Goal: Task Accomplishment & Management: Manage account settings

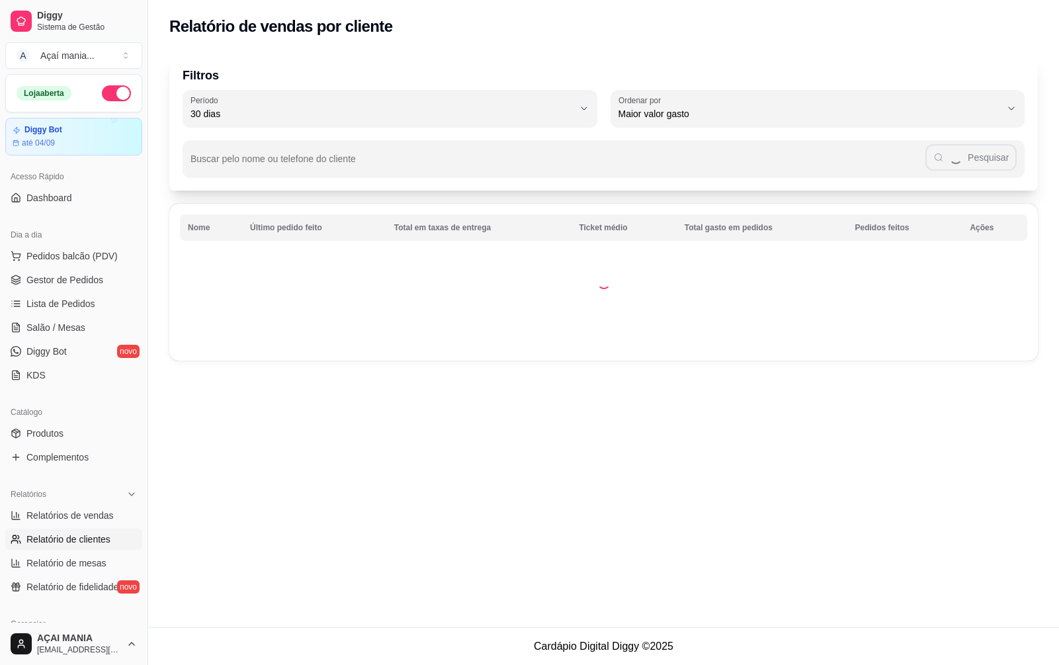
select select "30"
select select "HIGHEST_TOTAL_SPENT_WITH_ORDERS"
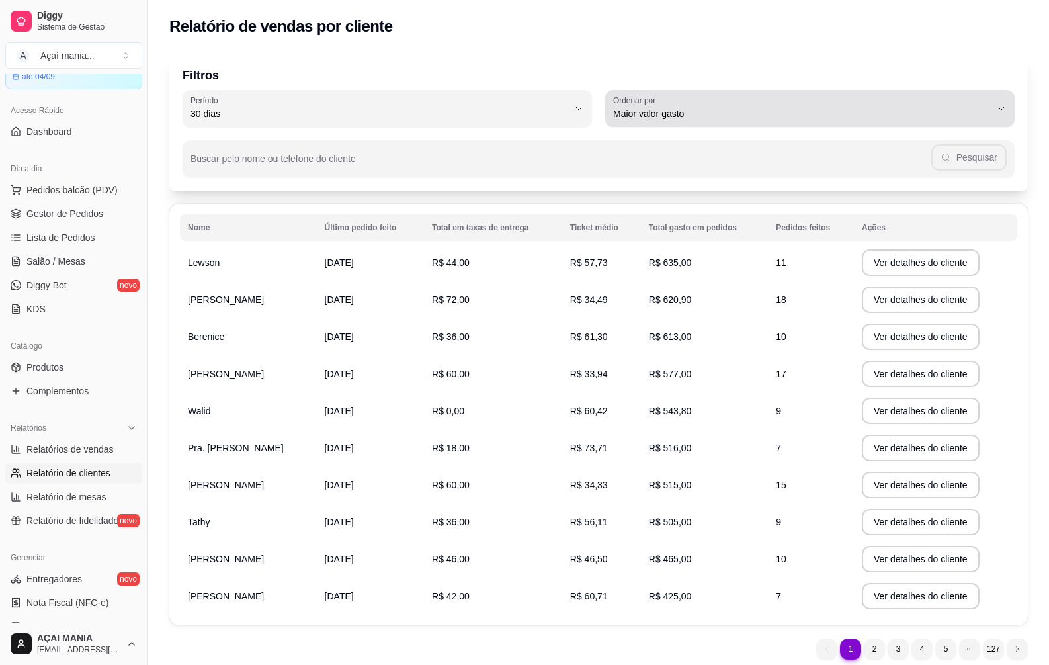
click at [999, 106] on icon "button" at bounding box center [1001, 108] width 11 height 11
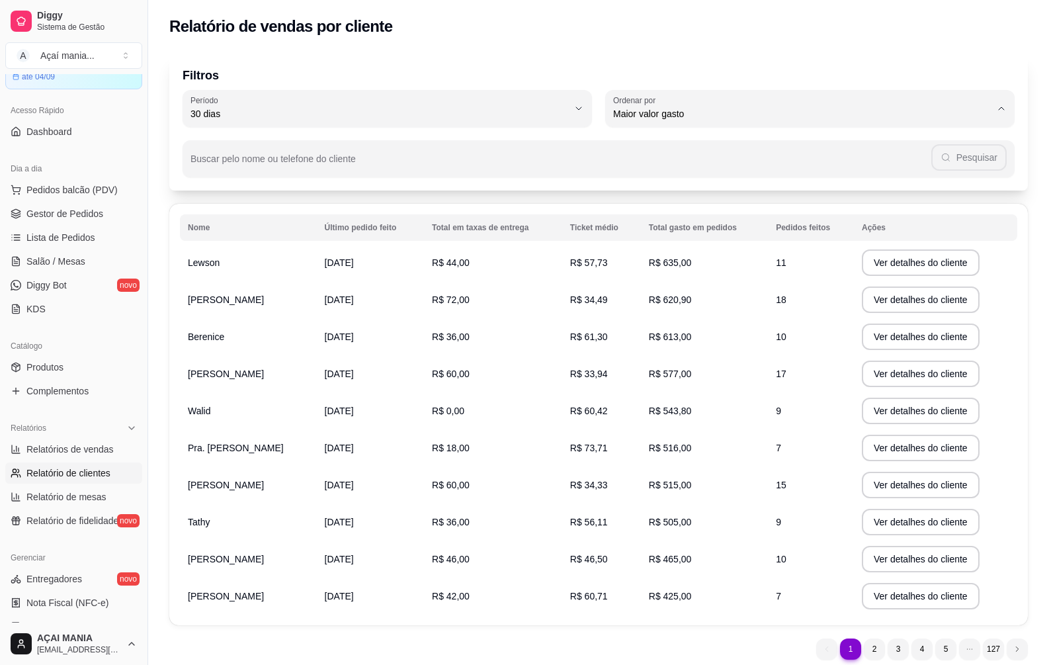
click at [687, 167] on span "Maior ticket médio" at bounding box center [804, 167] width 360 height 13
type input "HIGHEST_AVERAGE_TICKET"
select select "HIGHEST_AVERAGE_TICKET"
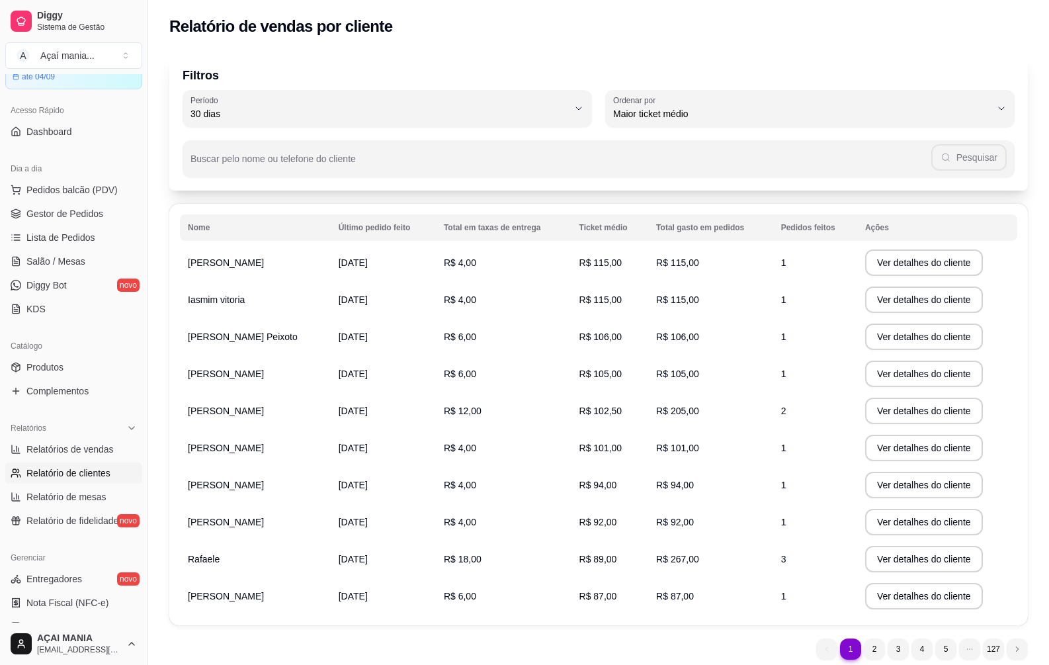
click at [604, 261] on span "R$ 115,00" at bounding box center [600, 262] width 43 height 11
click at [888, 261] on button "Ver detalhes do cliente" at bounding box center [924, 262] width 118 height 26
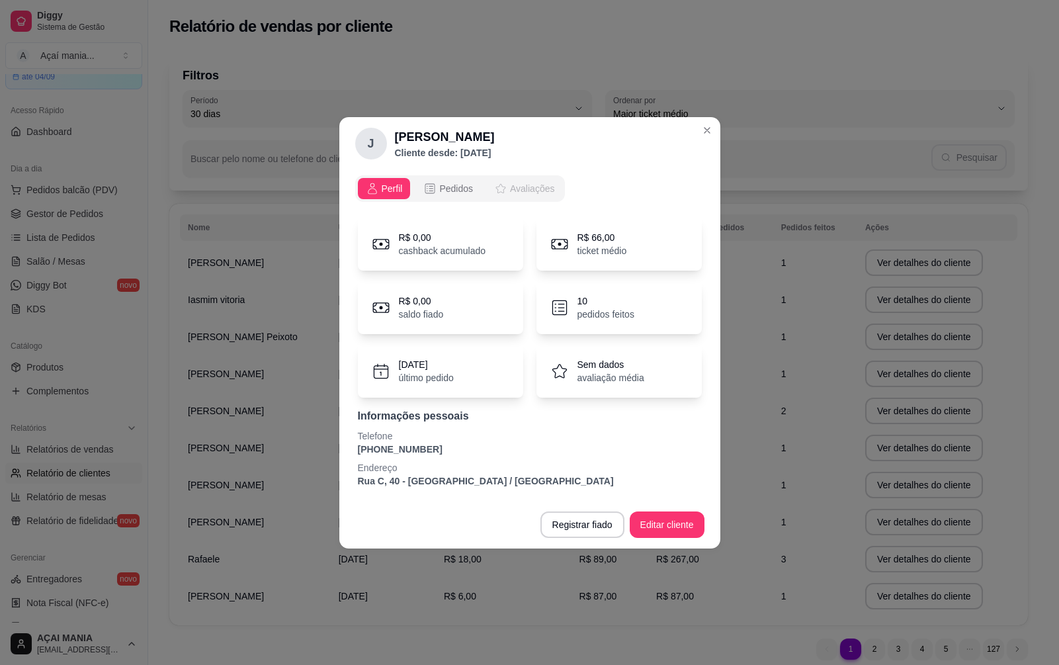
click at [520, 192] on span "Avaliações" at bounding box center [532, 188] width 44 height 13
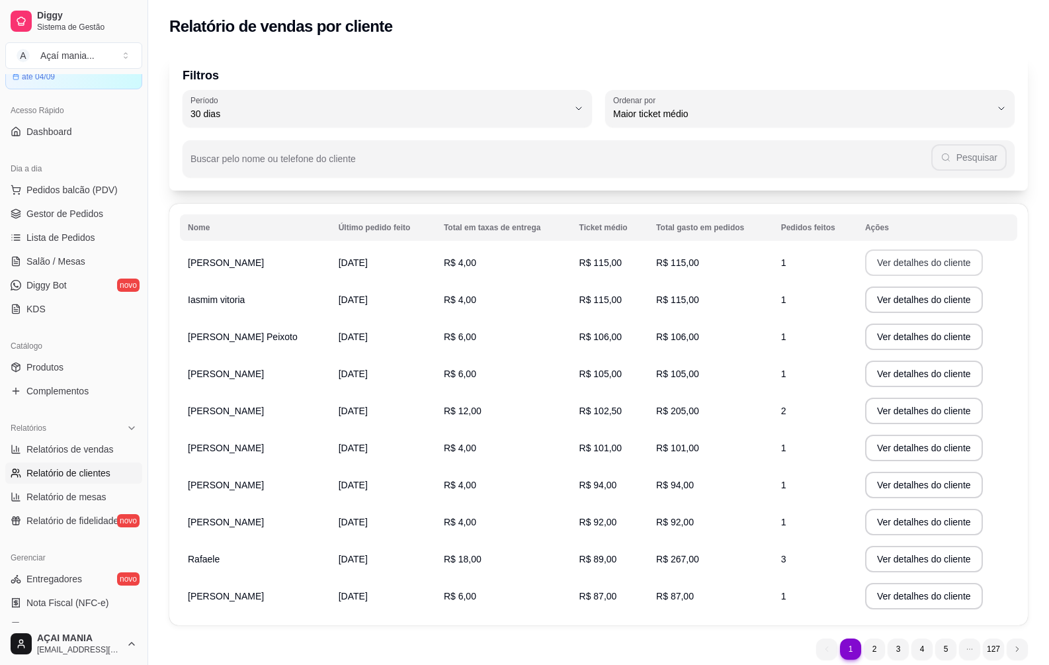
click at [879, 267] on button "Ver detalhes do cliente" at bounding box center [924, 262] width 118 height 26
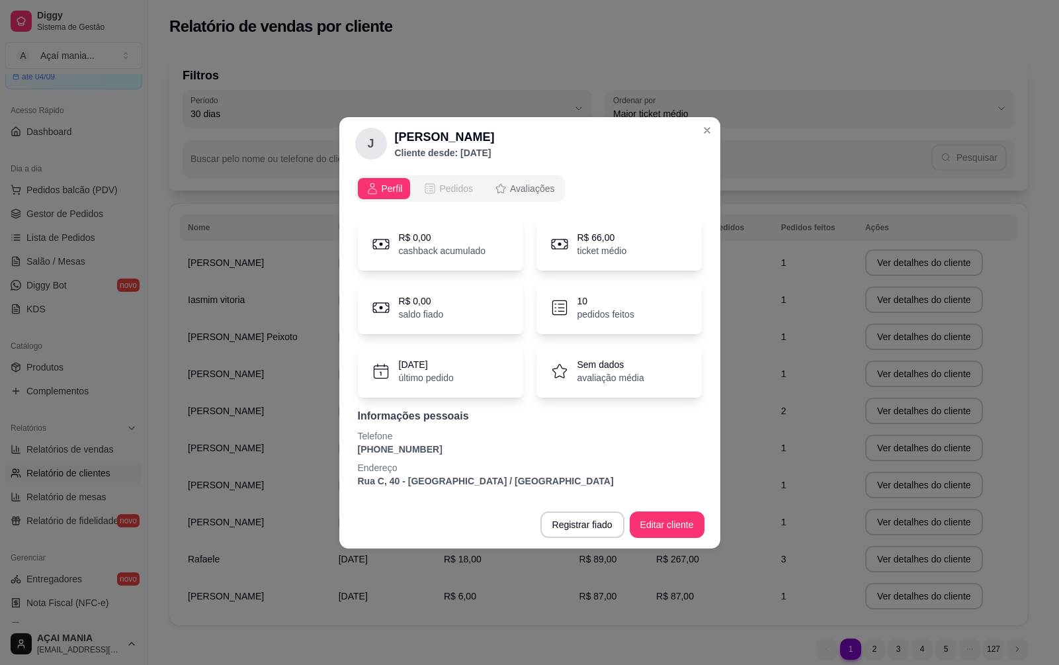
click at [448, 190] on span "Pedidos" at bounding box center [456, 188] width 34 height 13
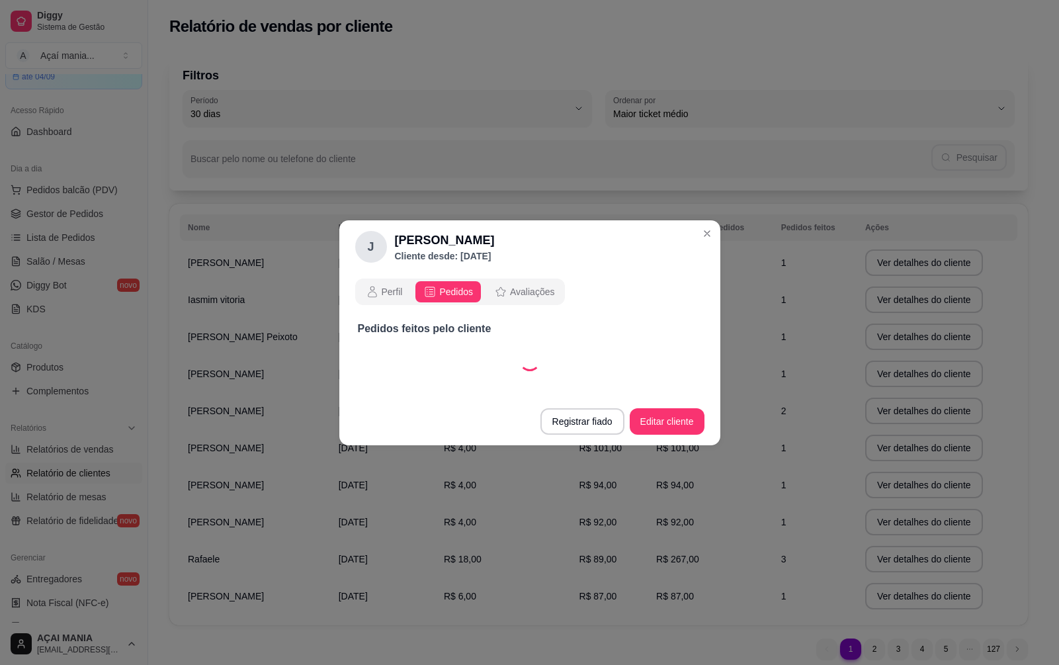
select select "30"
select select "ALL"
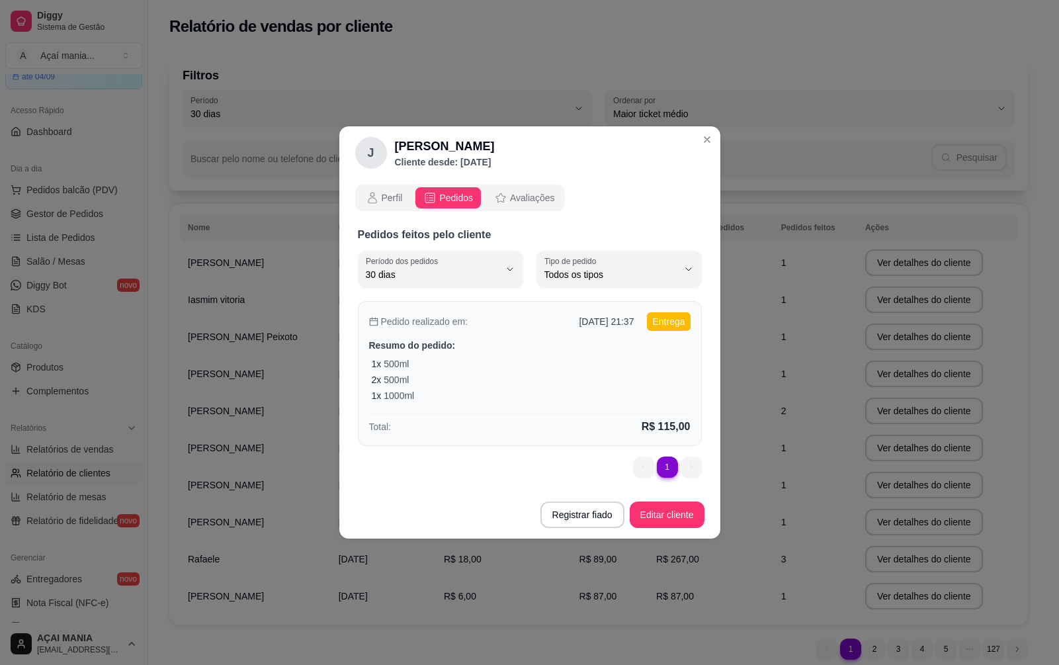
click at [541, 371] on div "1 x 500ml 2 x 500ml 1 x 1000ml" at bounding box center [531, 379] width 319 height 45
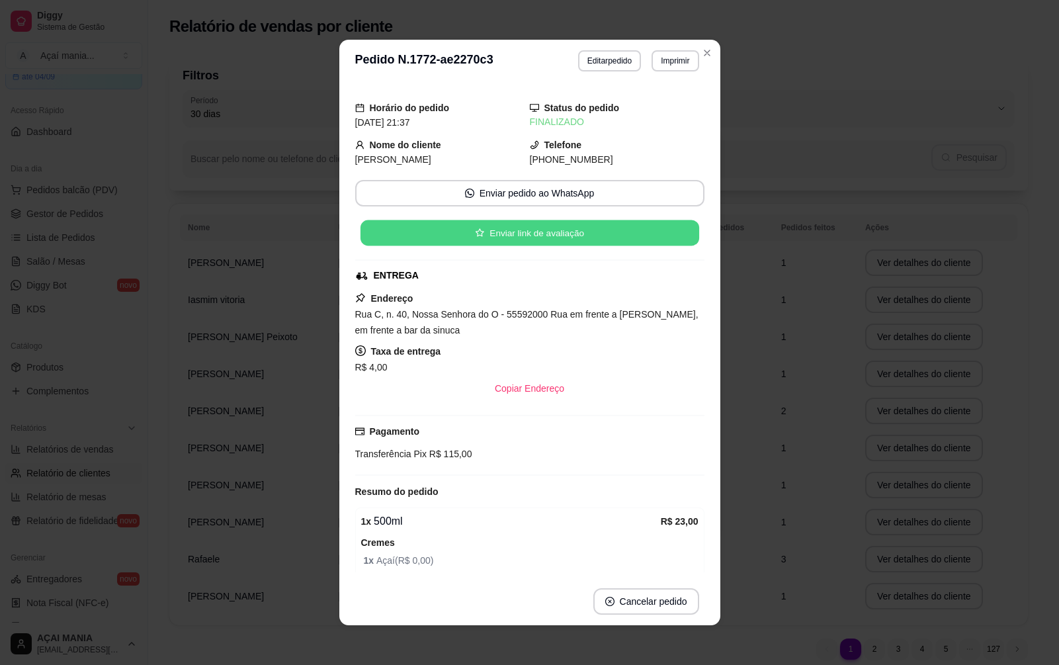
click at [522, 237] on button "Enviar link de avaliação" at bounding box center [529, 233] width 339 height 26
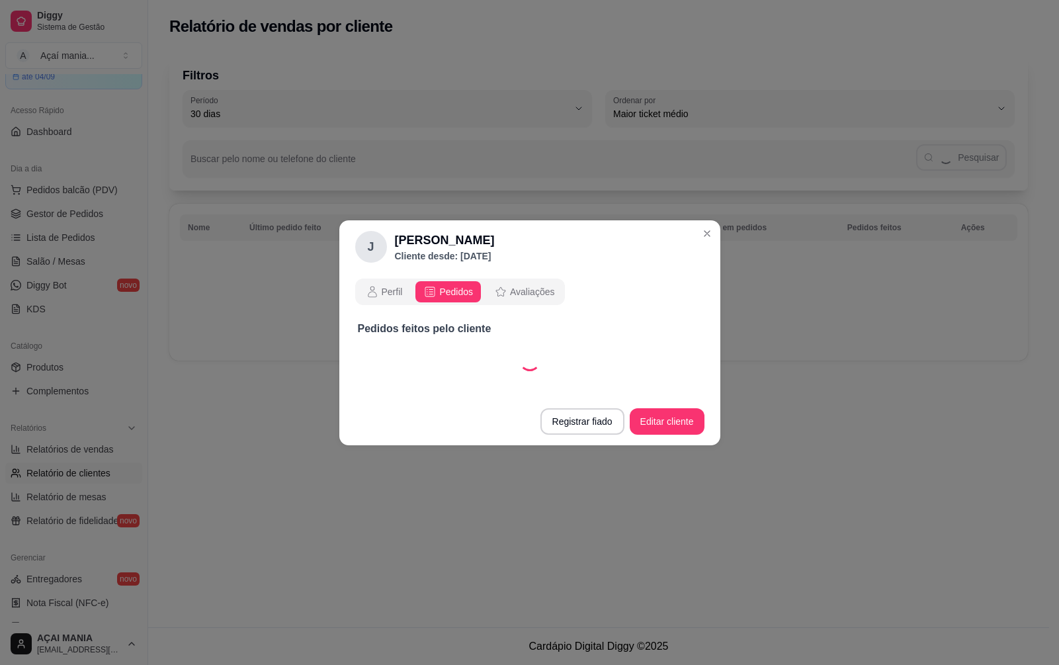
select select "30"
select select "ALL"
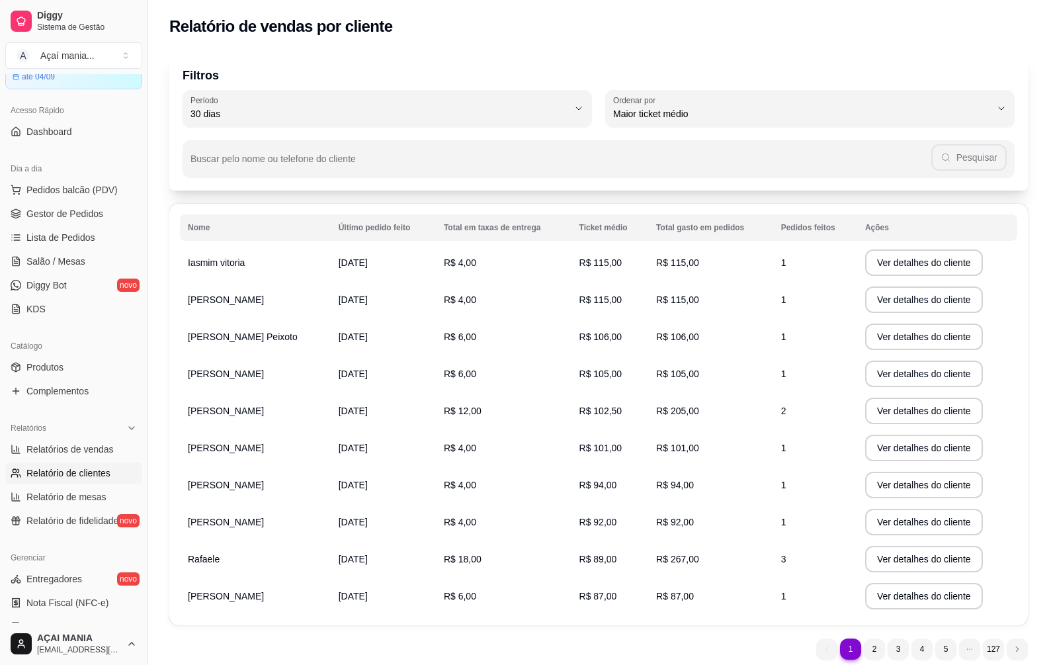
drag, startPoint x: 488, startPoint y: 532, endPoint x: 488, endPoint y: 523, distance: 9.3
drag, startPoint x: 488, startPoint y: 523, endPoint x: 1009, endPoint y: 330, distance: 555.2
click at [1009, 330] on td "Ver detalhes do cliente" at bounding box center [937, 336] width 160 height 37
click at [964, 263] on button "Ver detalhes do cliente" at bounding box center [924, 263] width 114 height 26
click at [633, 274] on td "R$ 115,00" at bounding box center [609, 262] width 77 height 37
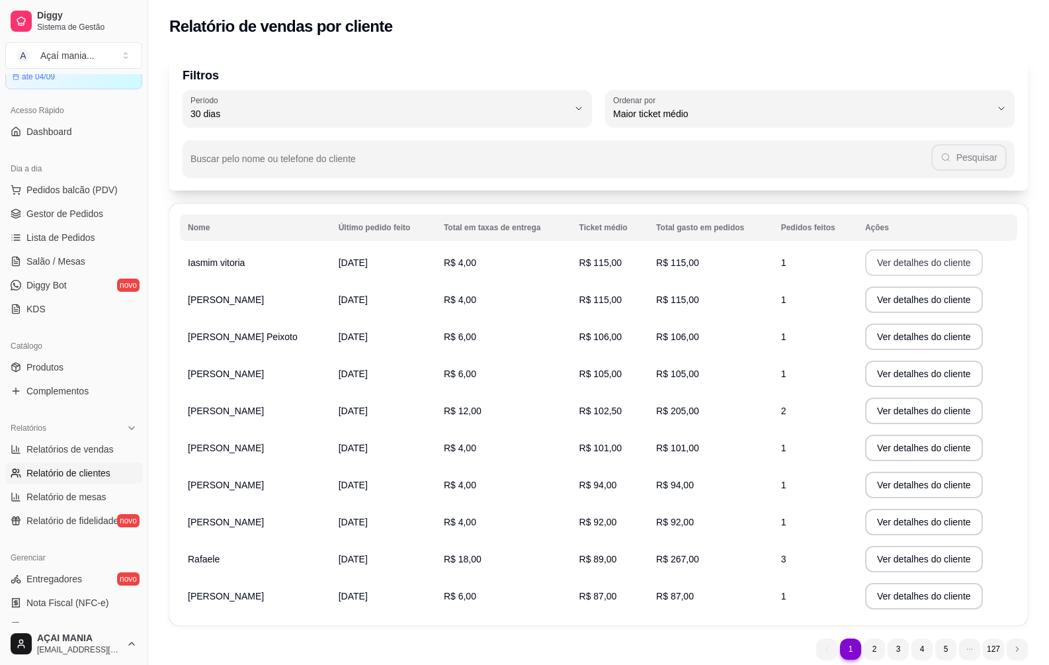
click at [920, 263] on button "Ver detalhes do cliente" at bounding box center [924, 262] width 118 height 26
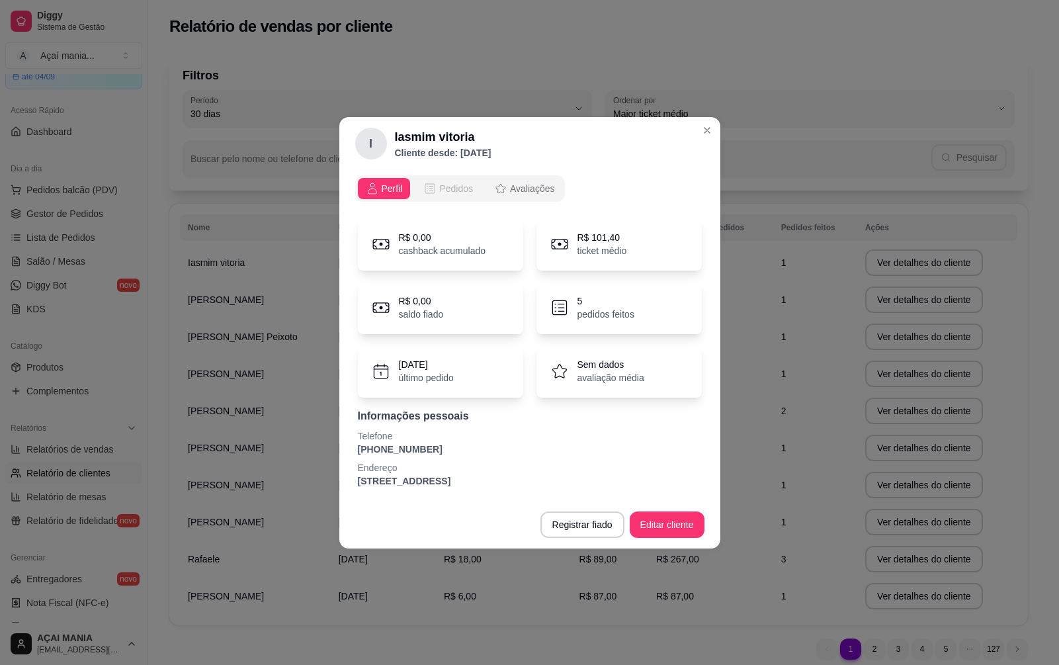
click at [455, 191] on span "Pedidos" at bounding box center [456, 188] width 34 height 13
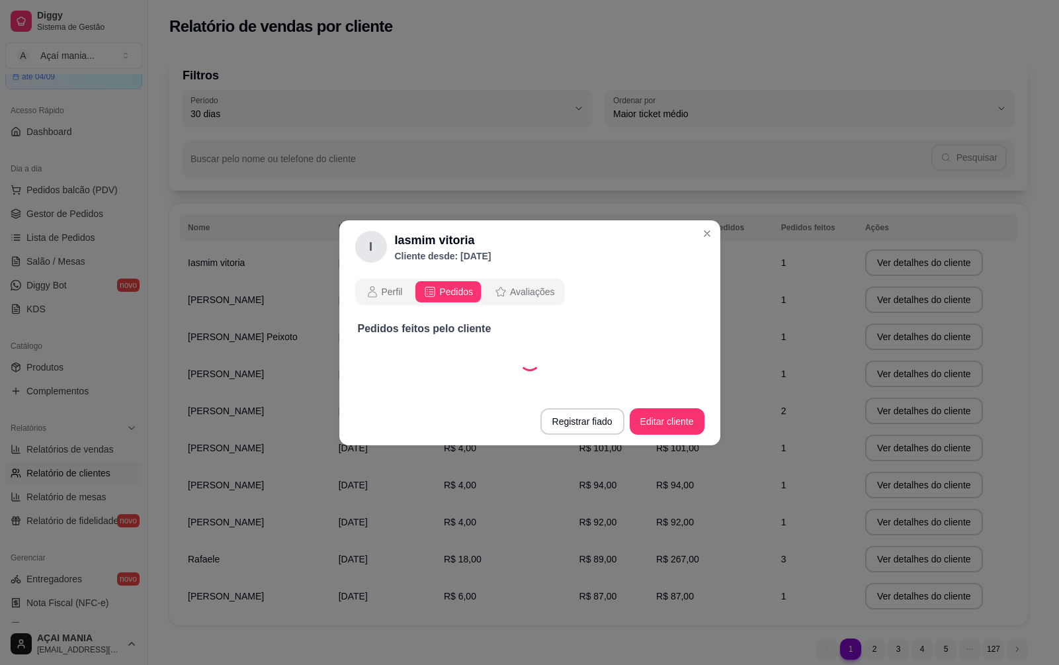
select select "30"
select select "ALL"
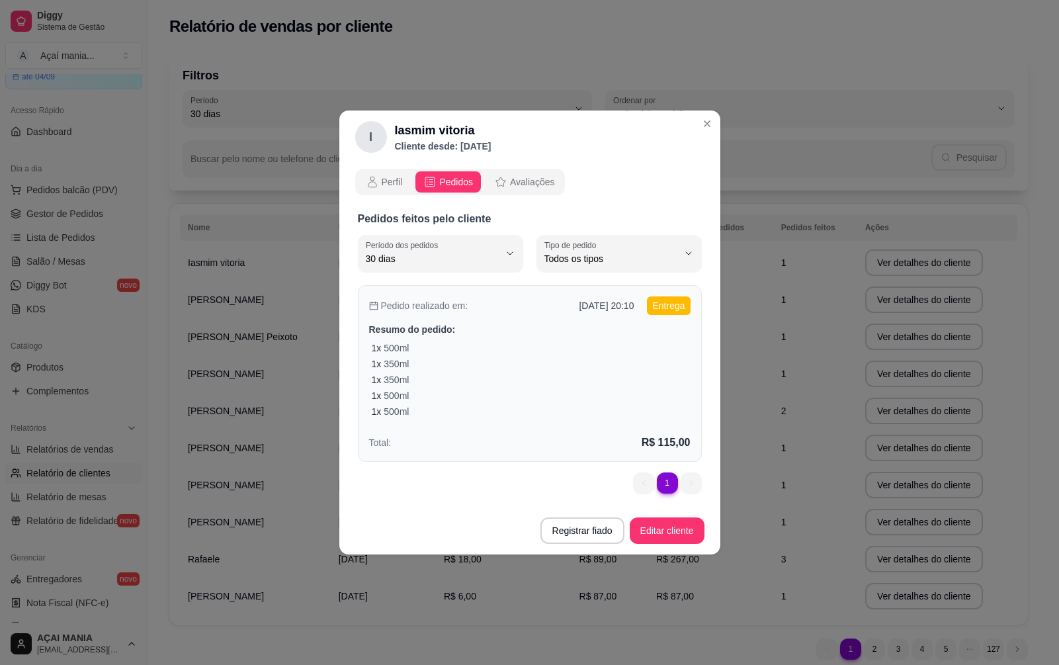
click at [497, 356] on div "1 x 500ml 1 x 350ml 1 x 350ml 1 x 500ml 1 x 500ml" at bounding box center [531, 379] width 319 height 77
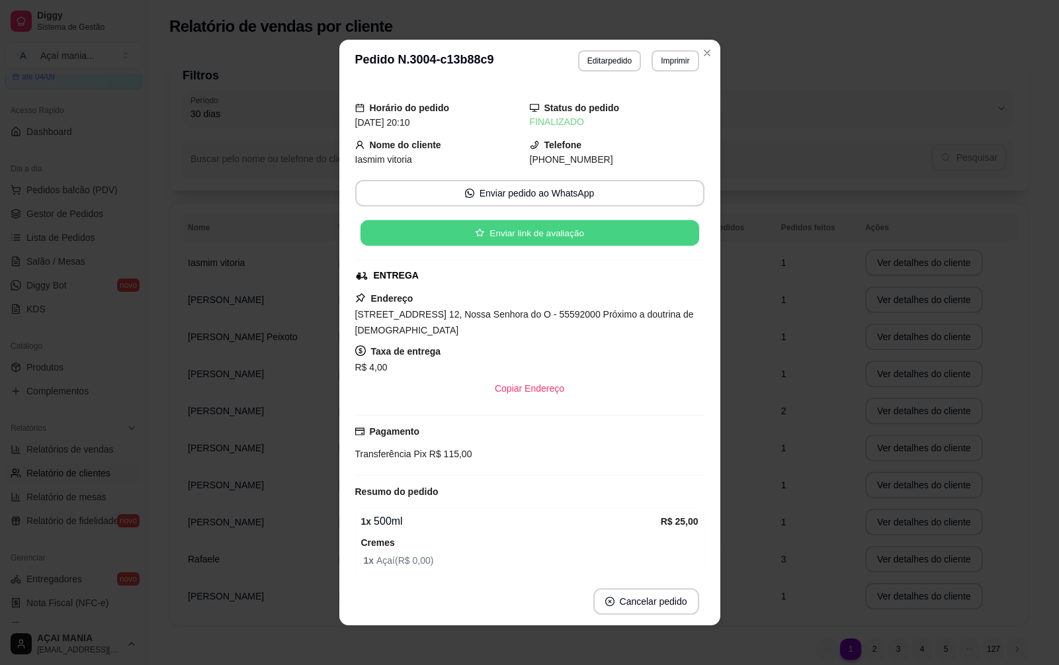
click at [540, 236] on button "Enviar link de avaliação" at bounding box center [529, 233] width 339 height 26
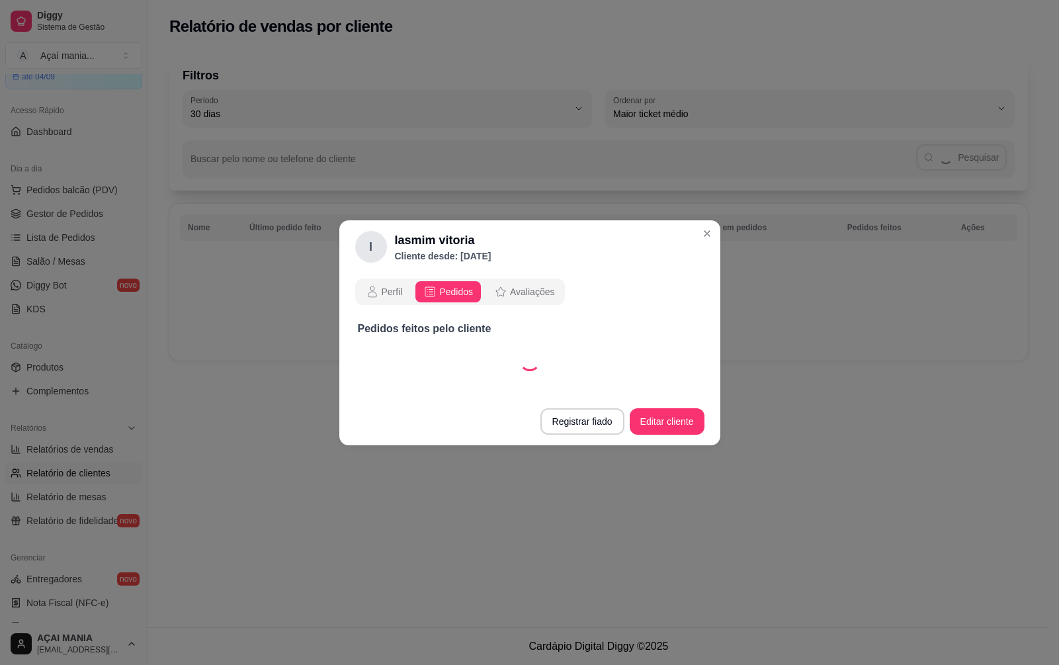
select select "30"
select select "ALL"
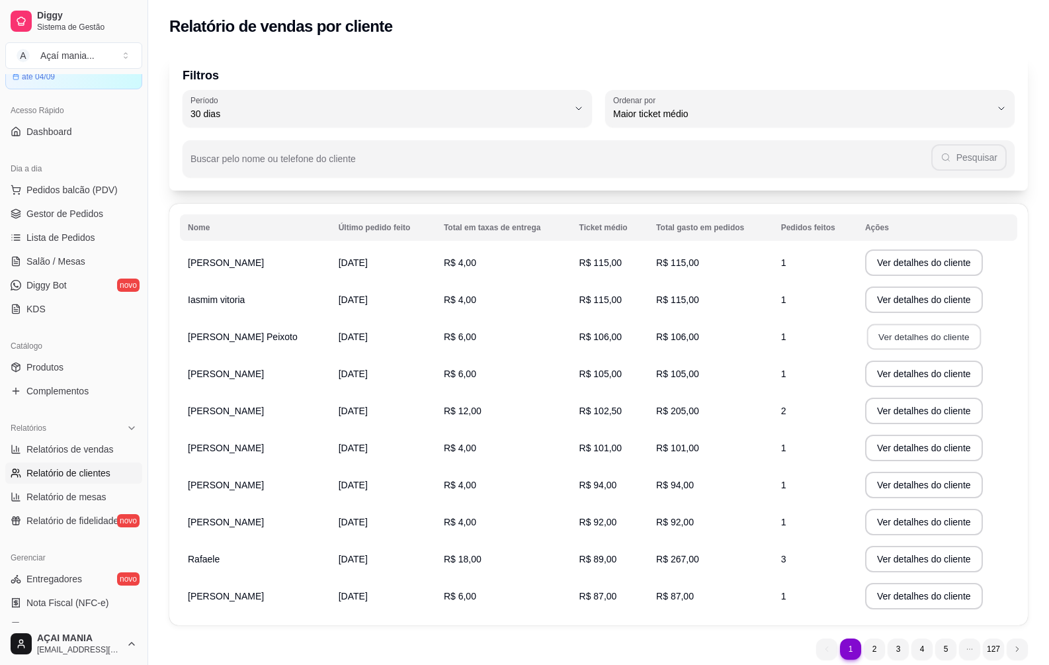
click at [915, 341] on button "Ver detalhes do cliente" at bounding box center [924, 337] width 114 height 26
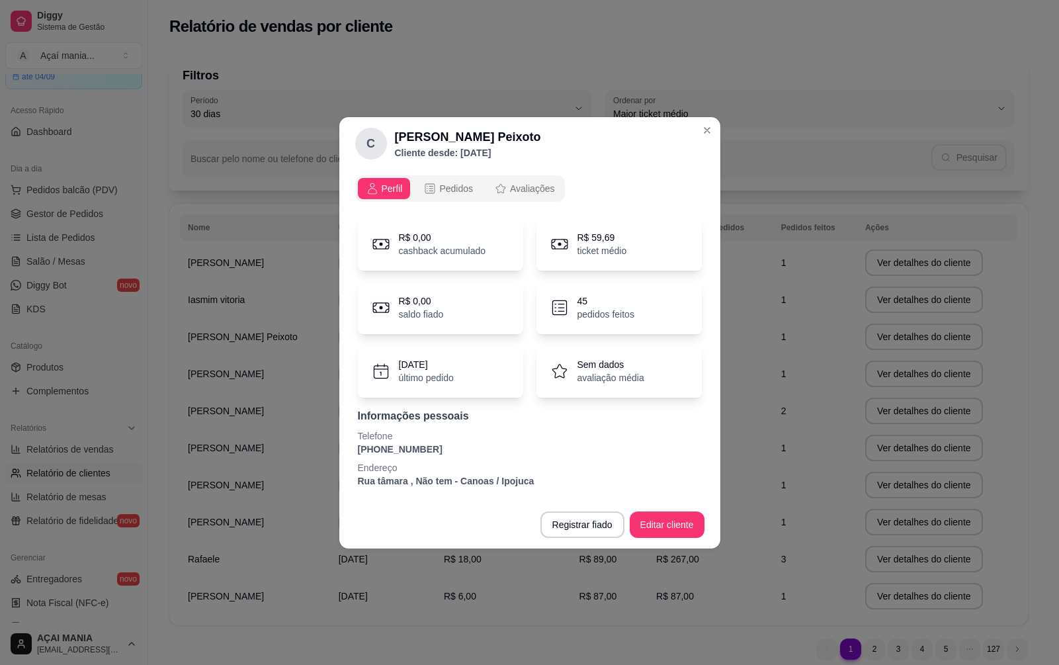
click at [452, 173] on div "Perfil Pedidos Avaliações R$ 0,00 cashback acumulado R$ 59,69 ticket médio R$ 0…" at bounding box center [529, 335] width 381 height 331
click at [452, 185] on span "Pedidos" at bounding box center [456, 188] width 34 height 13
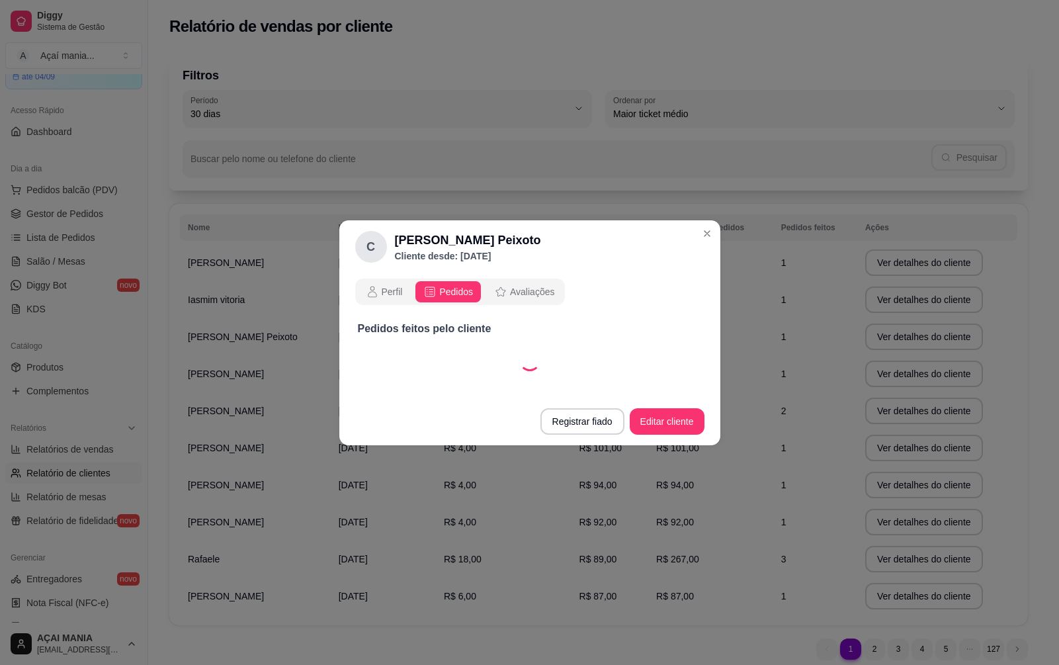
select select "30"
select select "ALL"
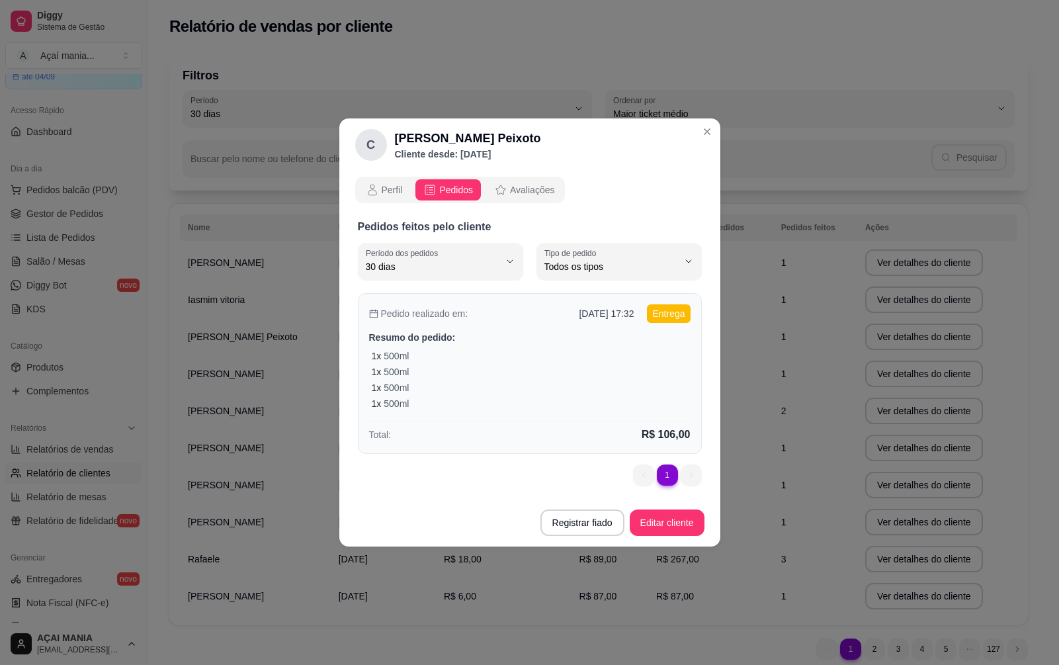
click at [450, 388] on div "1 x 500ml" at bounding box center [531, 387] width 319 height 13
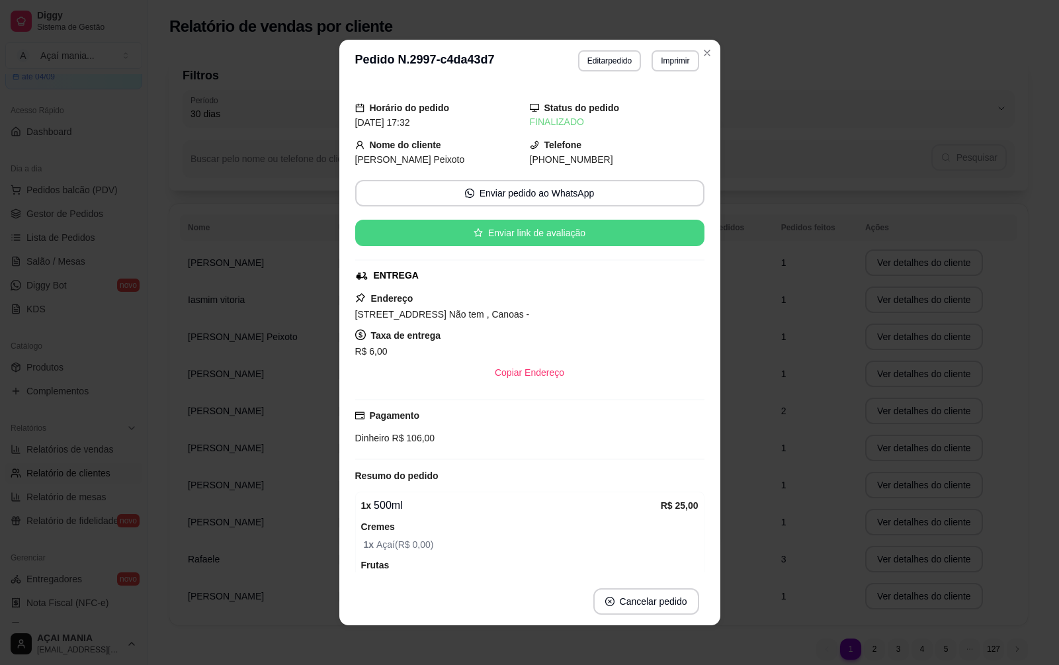
click at [509, 239] on button "Enviar link de avaliação" at bounding box center [529, 233] width 349 height 26
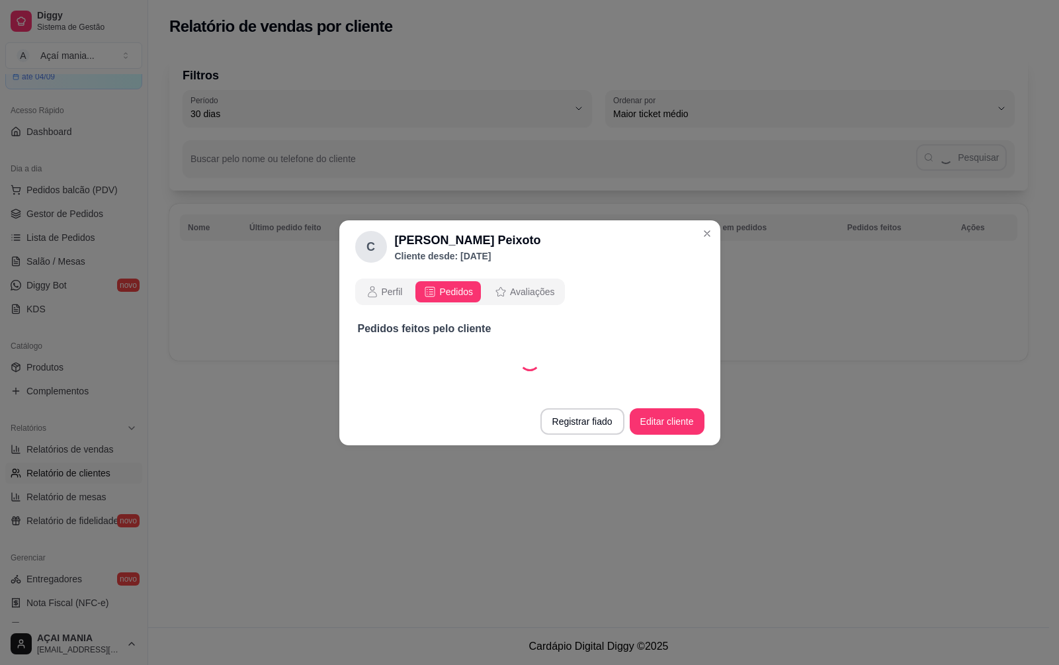
select select "30"
select select "ALL"
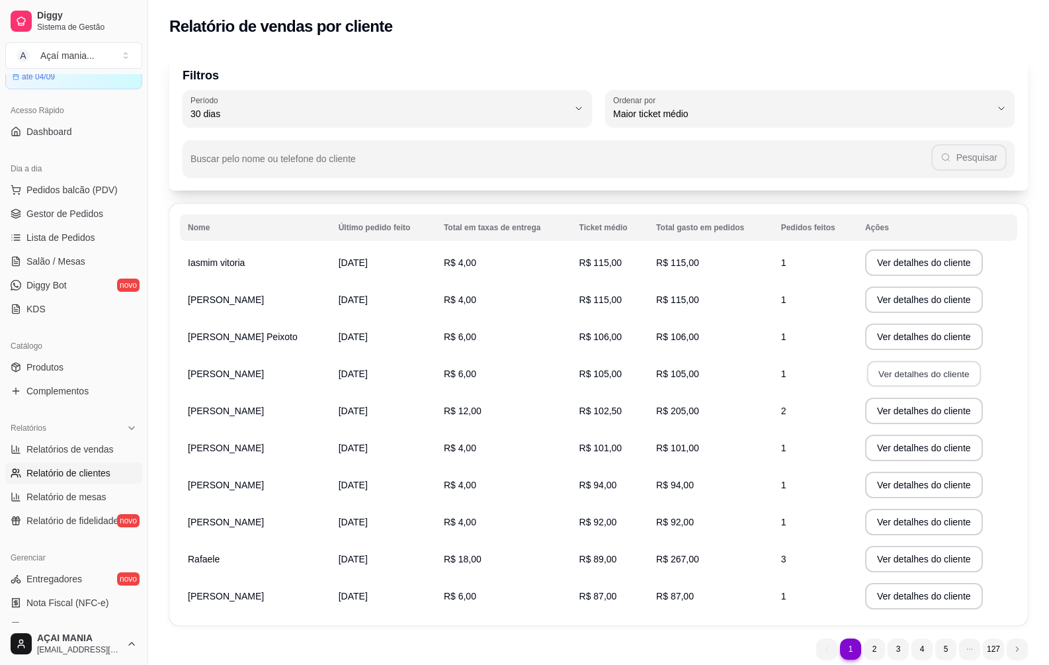
click at [890, 376] on button "Ver detalhes do cliente" at bounding box center [924, 374] width 114 height 26
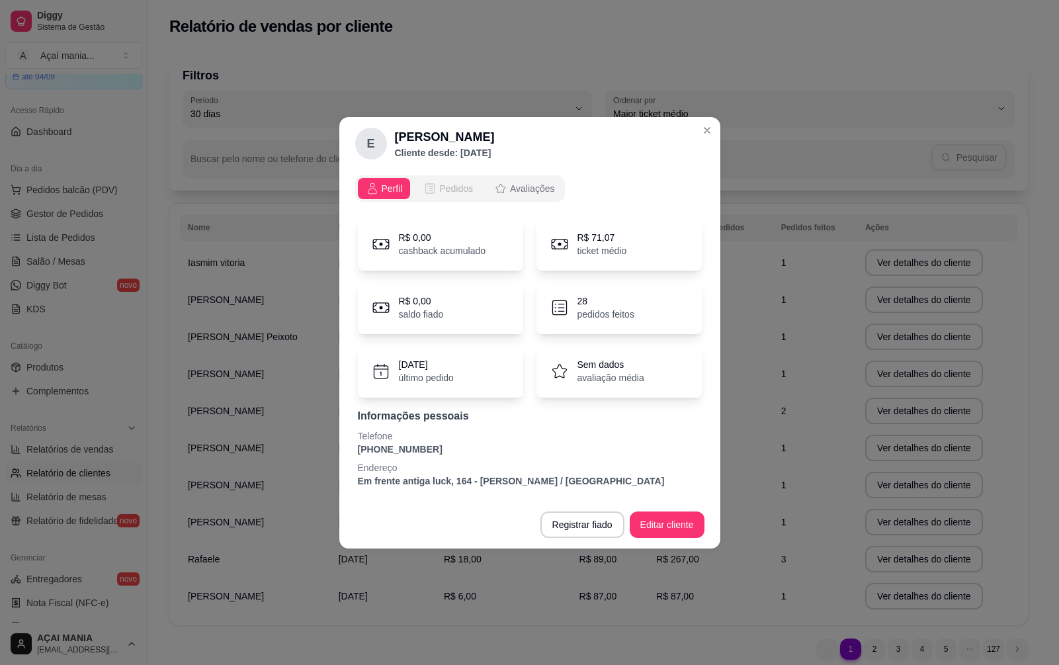
click at [450, 198] on button "Pedidos" at bounding box center [447, 188] width 65 height 21
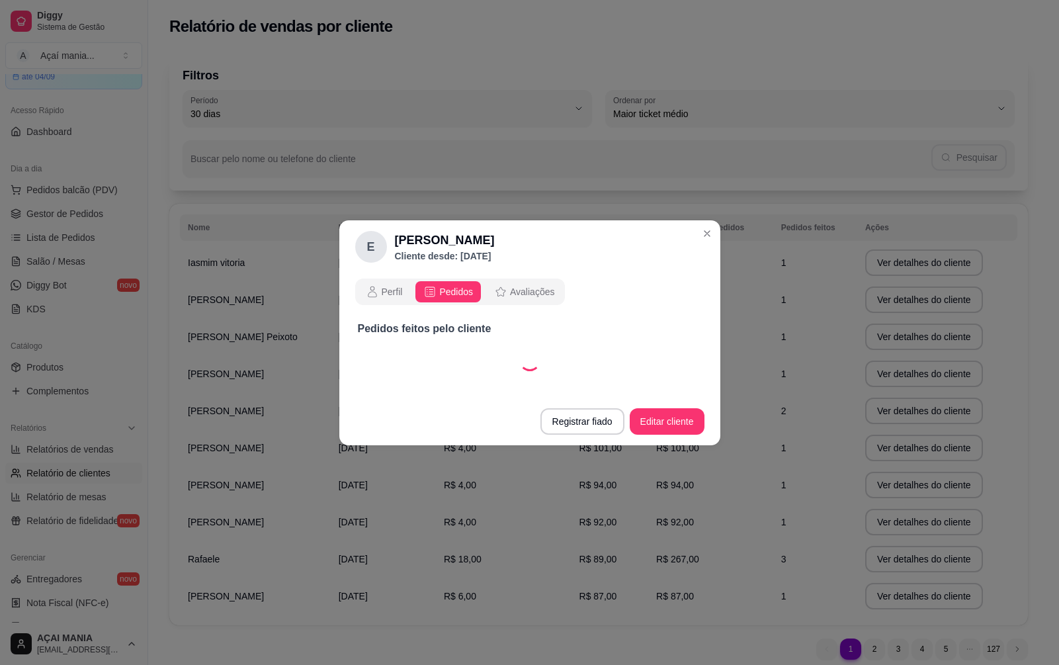
select select "30"
select select "ALL"
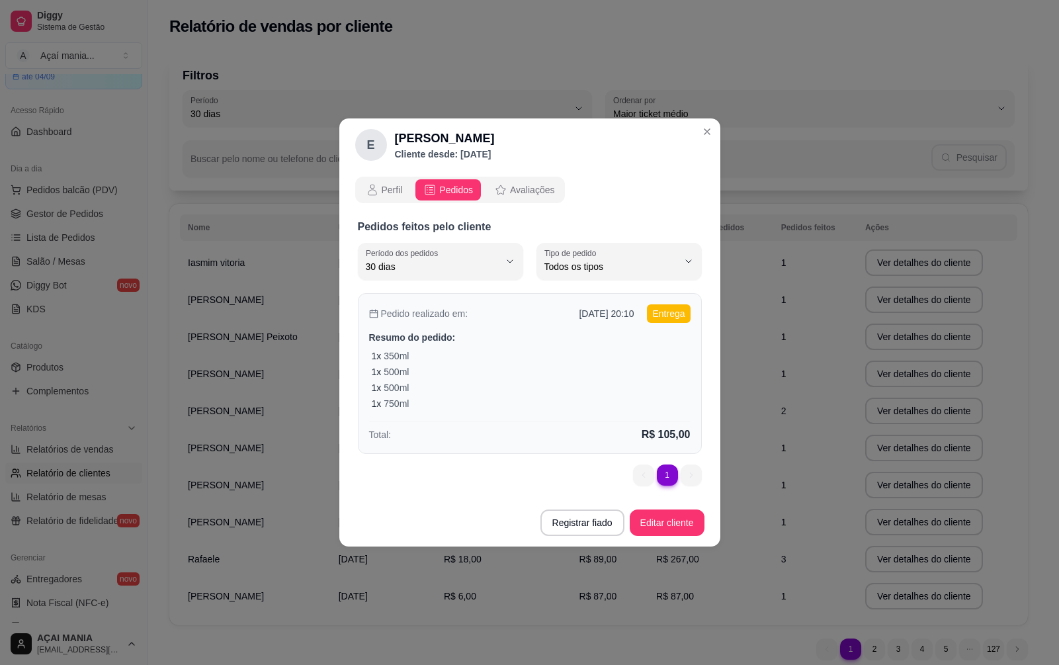
click at [458, 390] on div "1 x 500ml" at bounding box center [531, 387] width 319 height 13
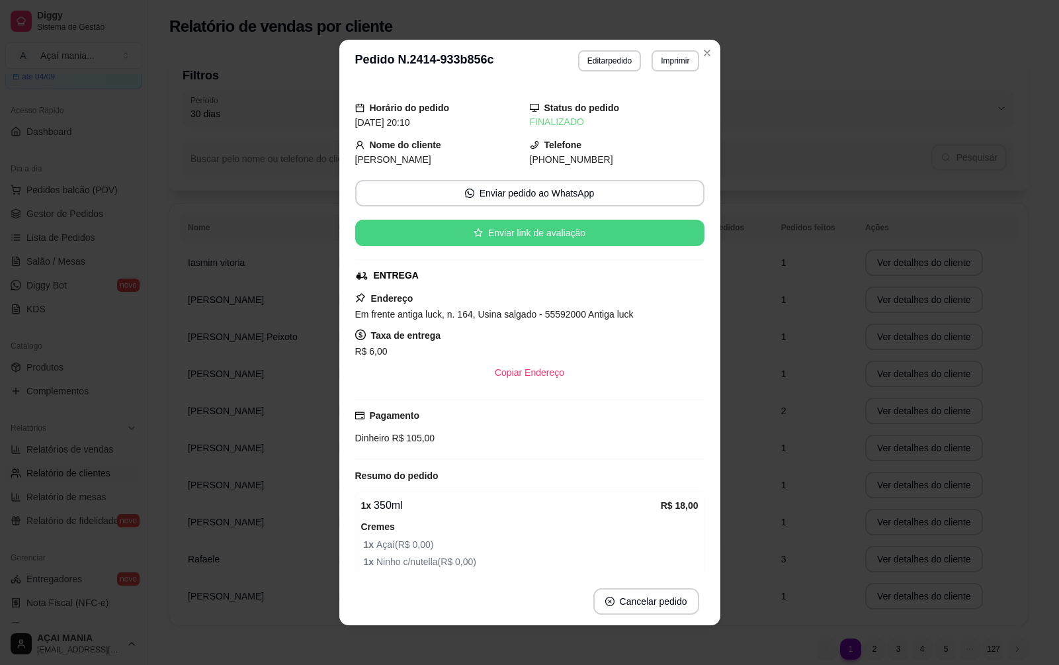
click at [565, 241] on button "Enviar link de avaliação" at bounding box center [529, 233] width 349 height 26
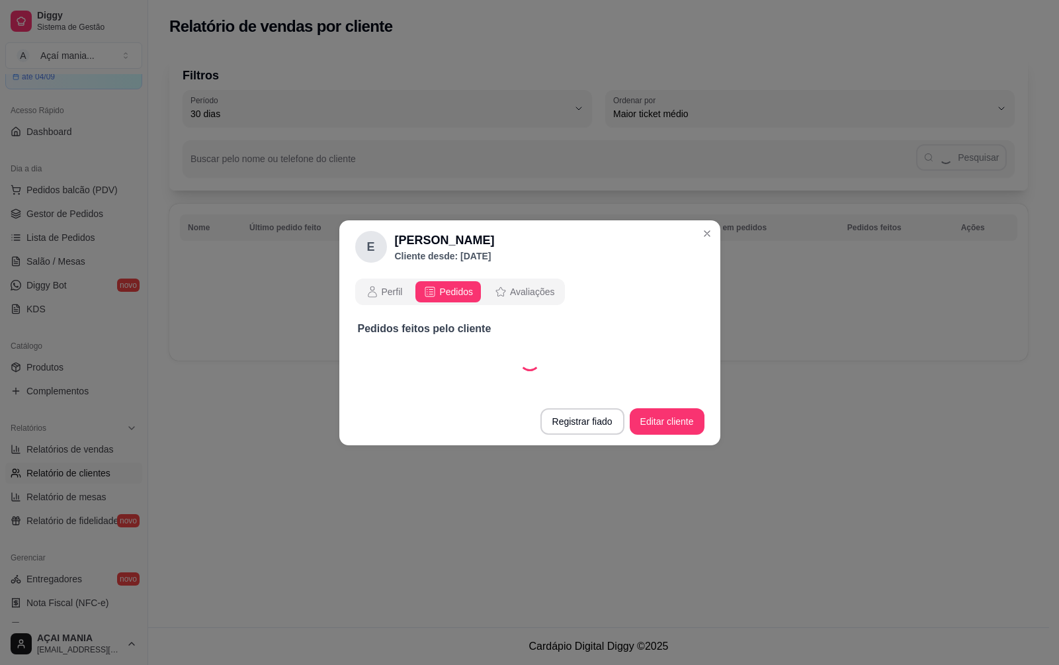
select select "30"
select select "ALL"
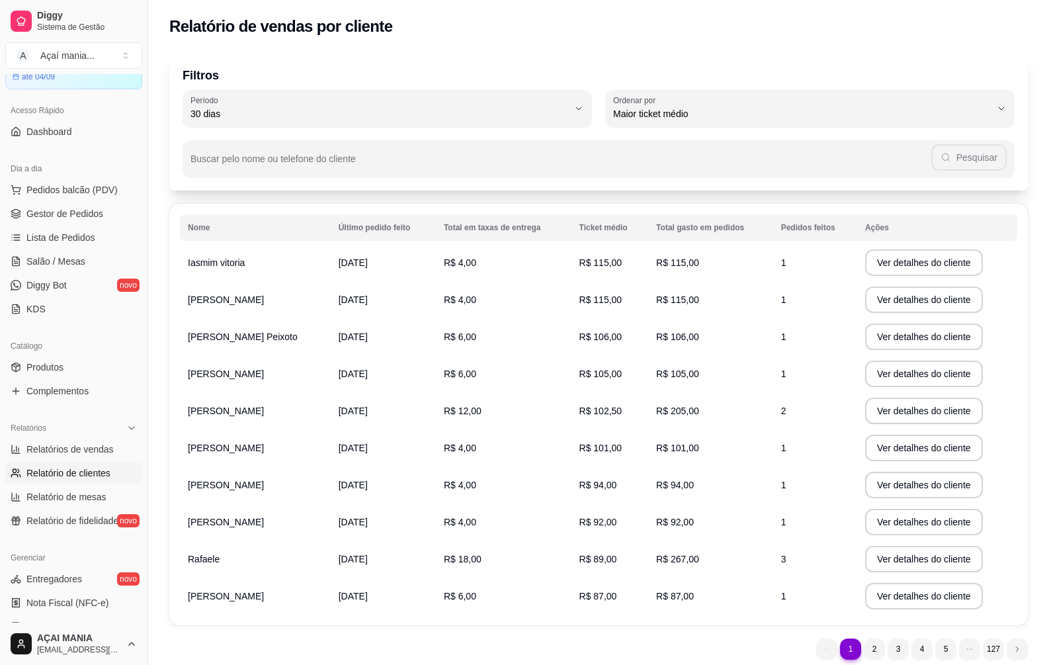
click at [67, 220] on link "Gestor de Pedidos" at bounding box center [73, 213] width 137 height 21
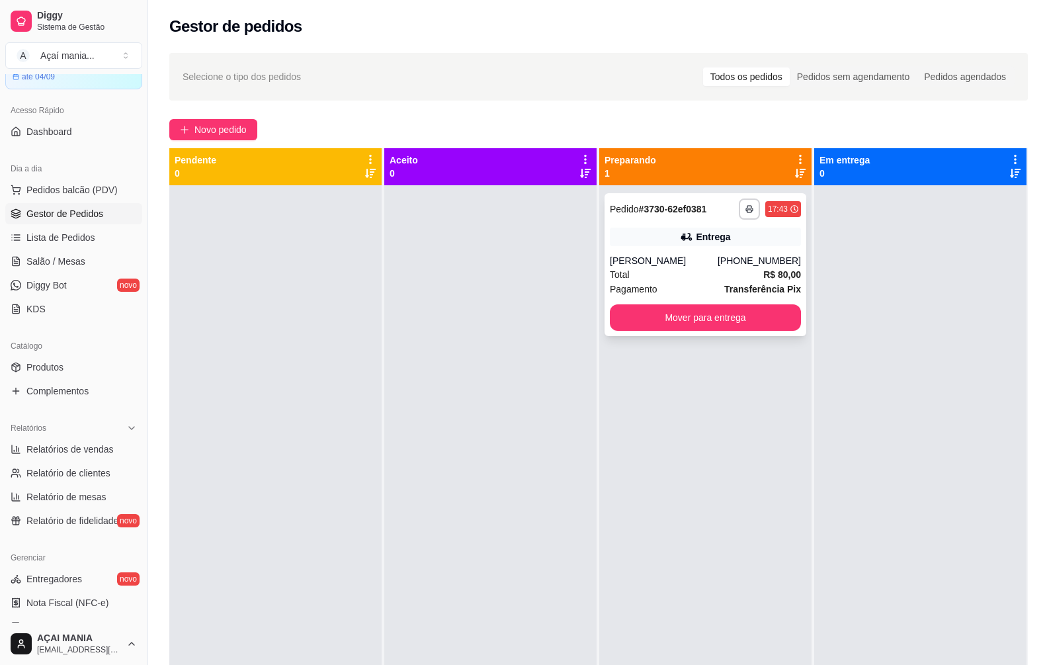
click at [655, 274] on div "Total R$ 80,00" at bounding box center [705, 274] width 191 height 15
click at [744, 323] on button "Mover para entrega" at bounding box center [704, 318] width 185 height 26
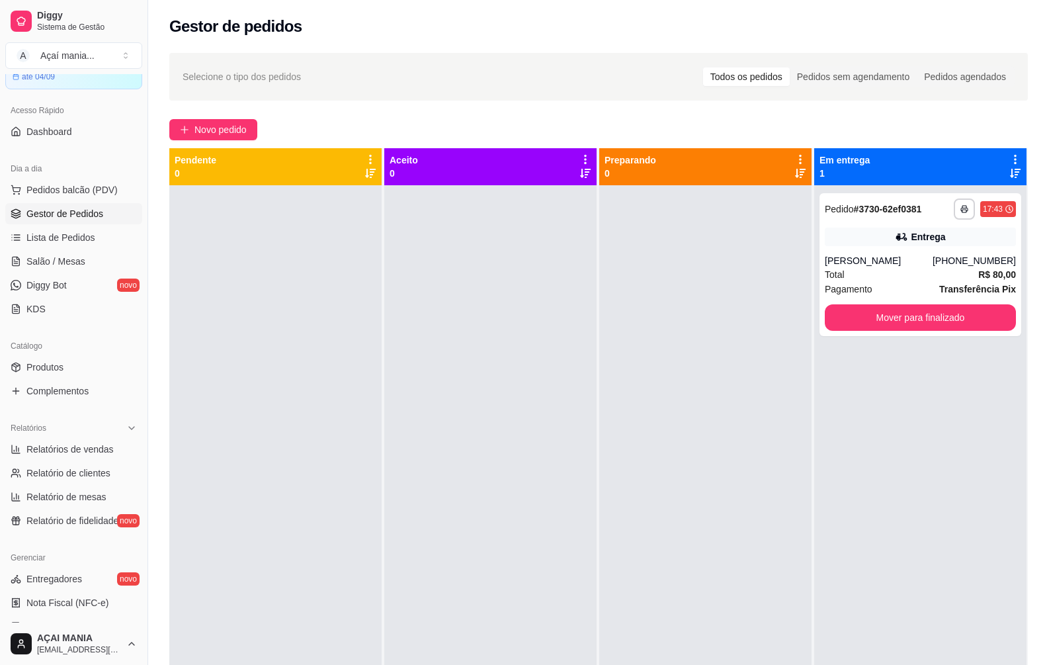
click at [374, 365] on div at bounding box center [275, 517] width 212 height 665
click at [550, 477] on div at bounding box center [490, 517] width 212 height 665
click at [536, 345] on div at bounding box center [490, 517] width 212 height 665
click at [92, 461] on ul "Relatórios de vendas Relatório de clientes Relatório de mesas Relatório de fide…" at bounding box center [73, 484] width 137 height 93
click at [83, 477] on span "Relatório de clientes" at bounding box center [68, 472] width 84 height 13
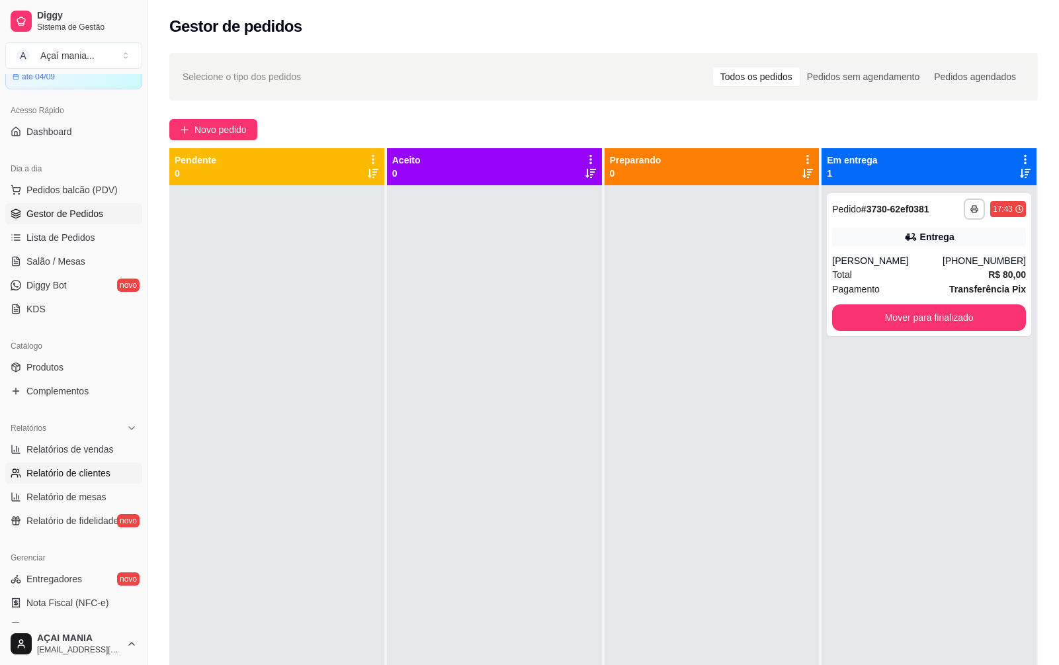
select select "30"
select select "HIGHEST_TOTAL_SPENT_WITH_ORDERS"
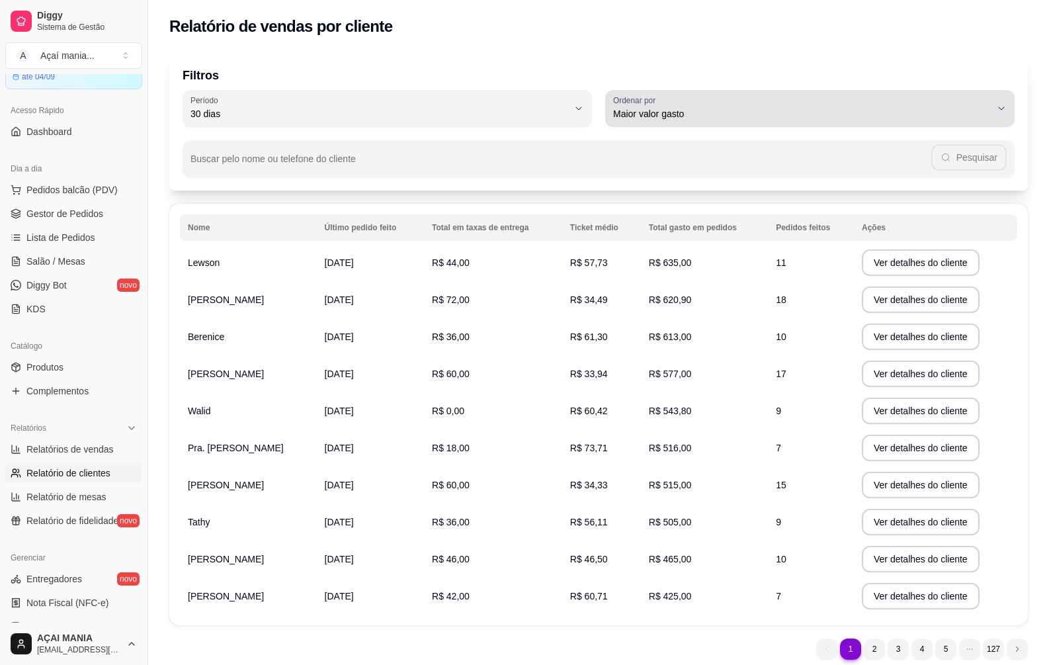
click at [708, 114] on span "Maior valor gasto" at bounding box center [802, 113] width 378 height 13
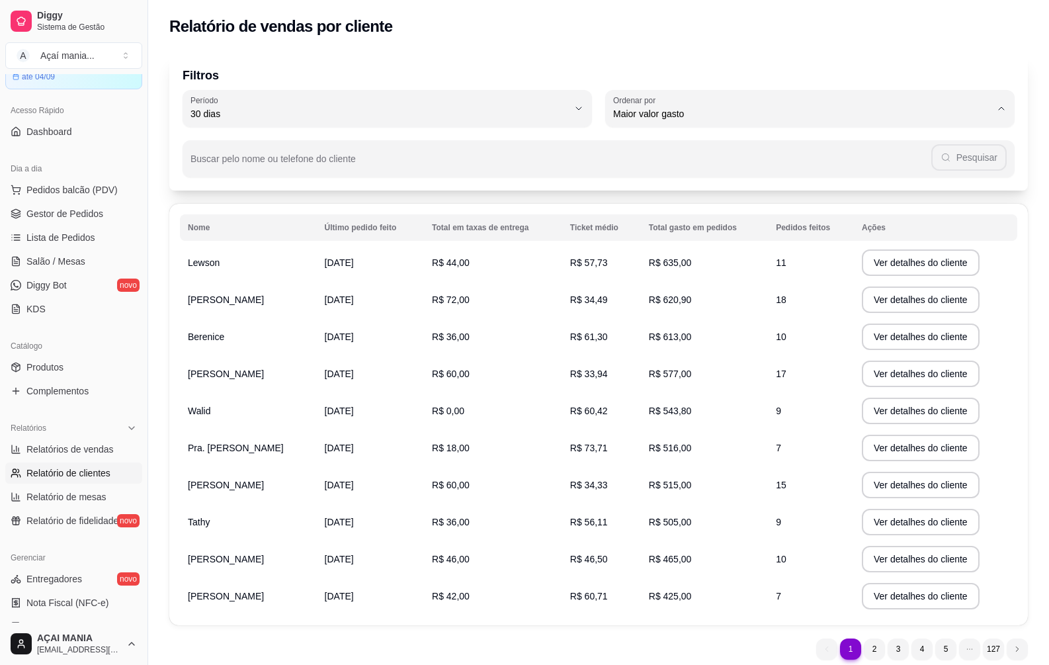
click at [698, 167] on span "Maior ticket médio" at bounding box center [804, 167] width 360 height 13
type input "HIGHEST_AVERAGE_TICKET"
select select "HIGHEST_AVERAGE_TICKET"
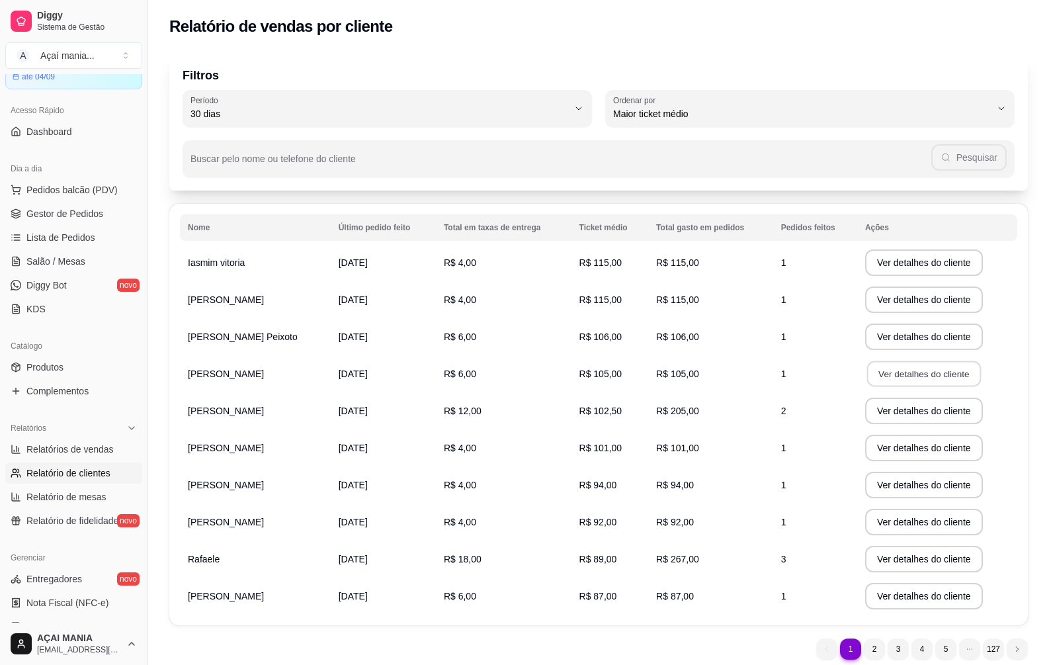
click at [881, 378] on button "Ver detalhes do cliente" at bounding box center [924, 374] width 114 height 26
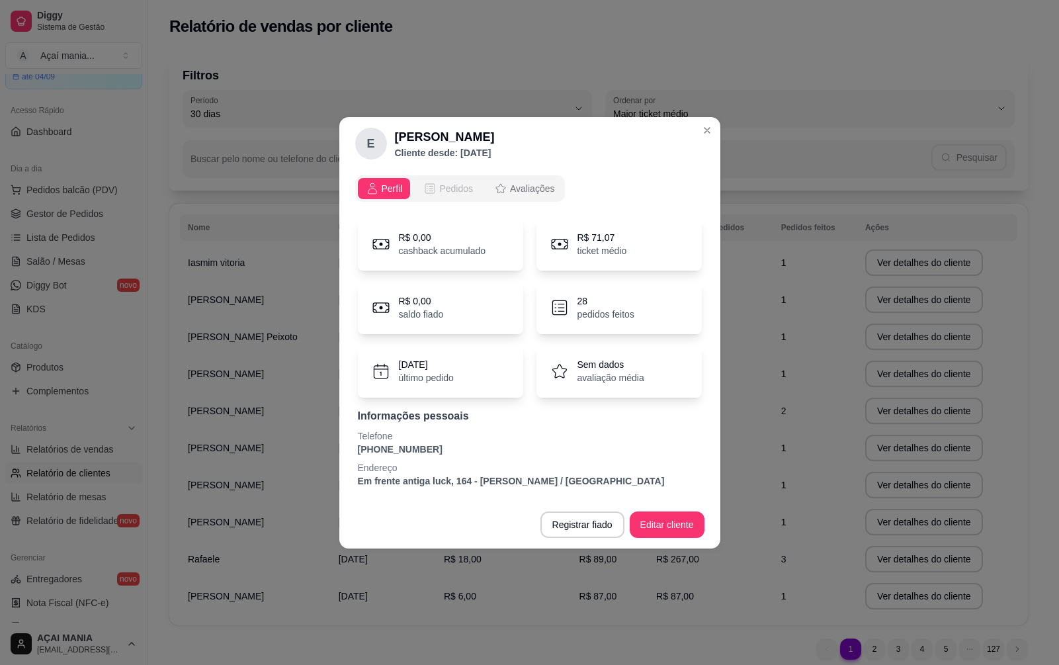
click at [455, 190] on span "Pedidos" at bounding box center [456, 188] width 34 height 13
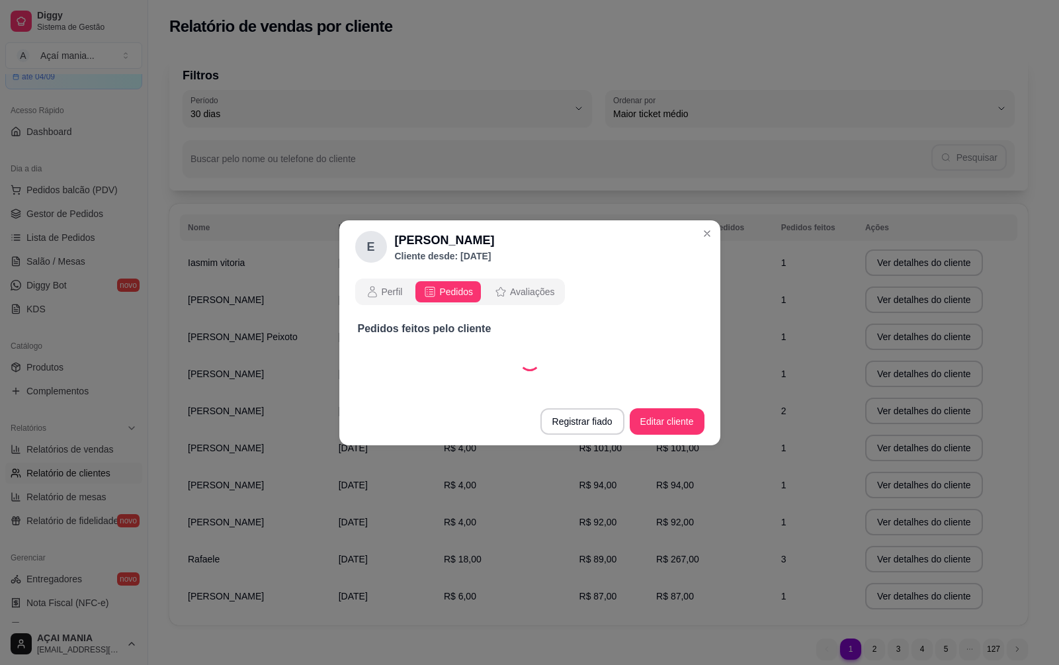
select select "30"
select select "ALL"
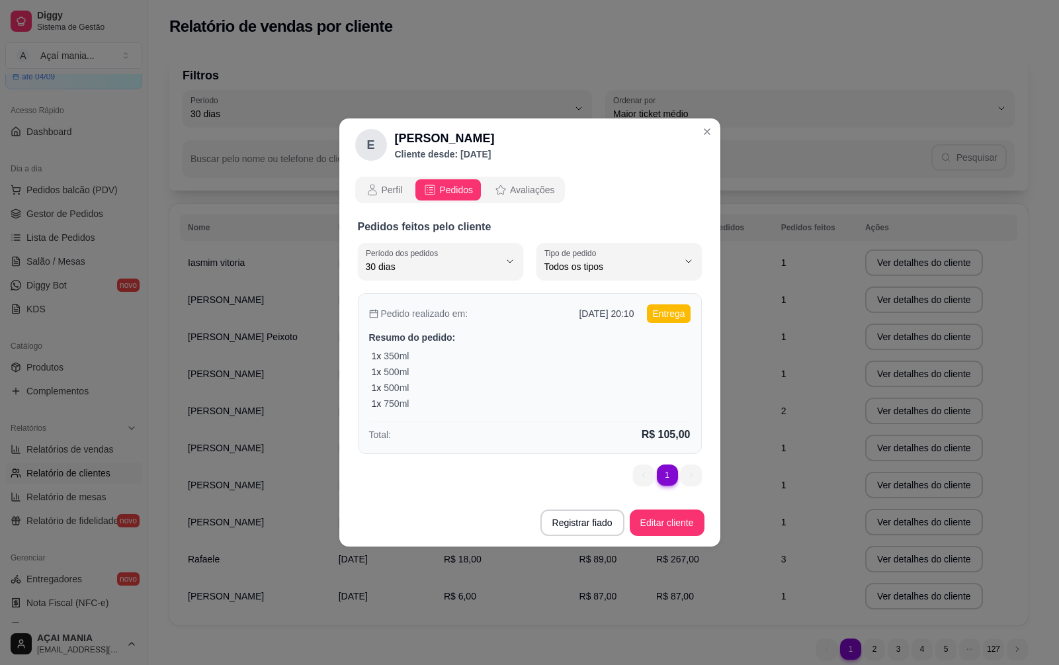
click at [505, 387] on div "1 x 500ml" at bounding box center [531, 387] width 319 height 13
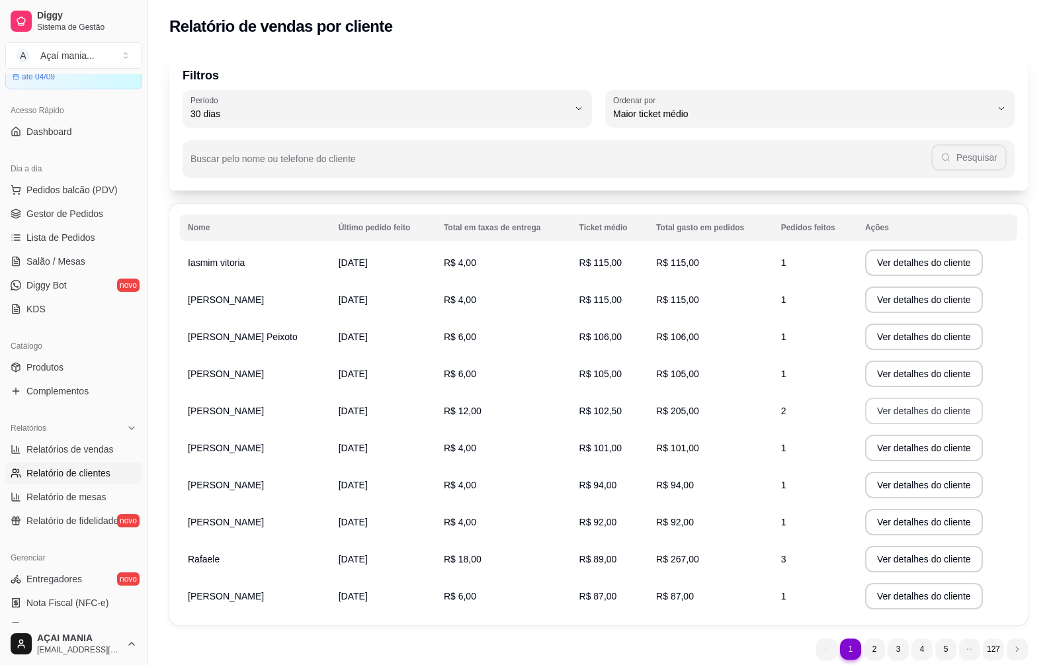
click at [878, 405] on button "Ver detalhes do cliente" at bounding box center [924, 410] width 118 height 26
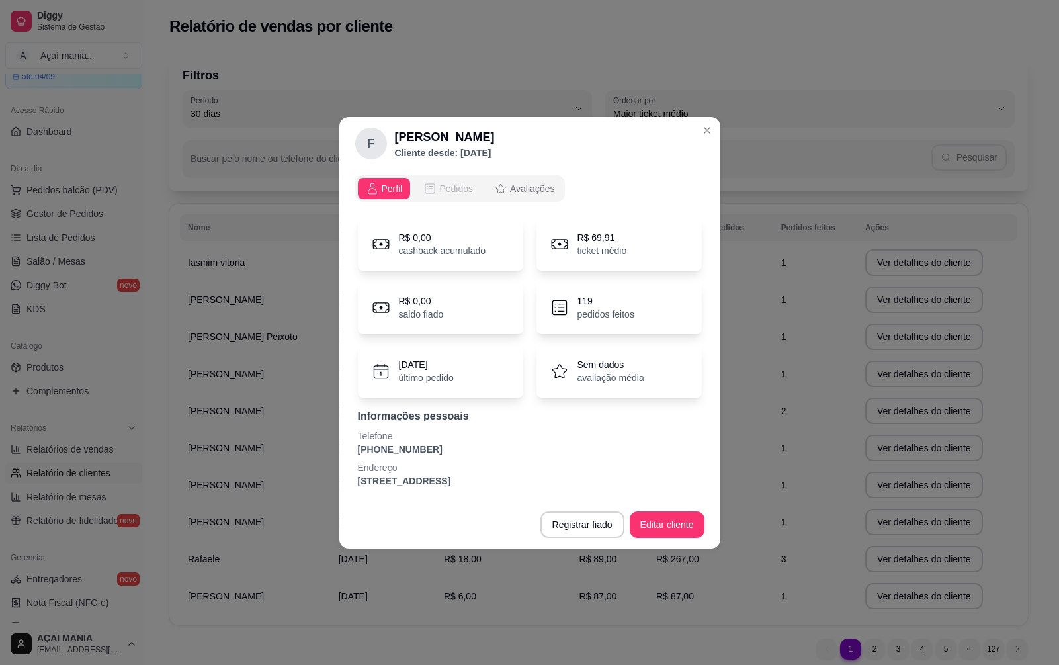
click at [446, 190] on span "Pedidos" at bounding box center [456, 188] width 34 height 13
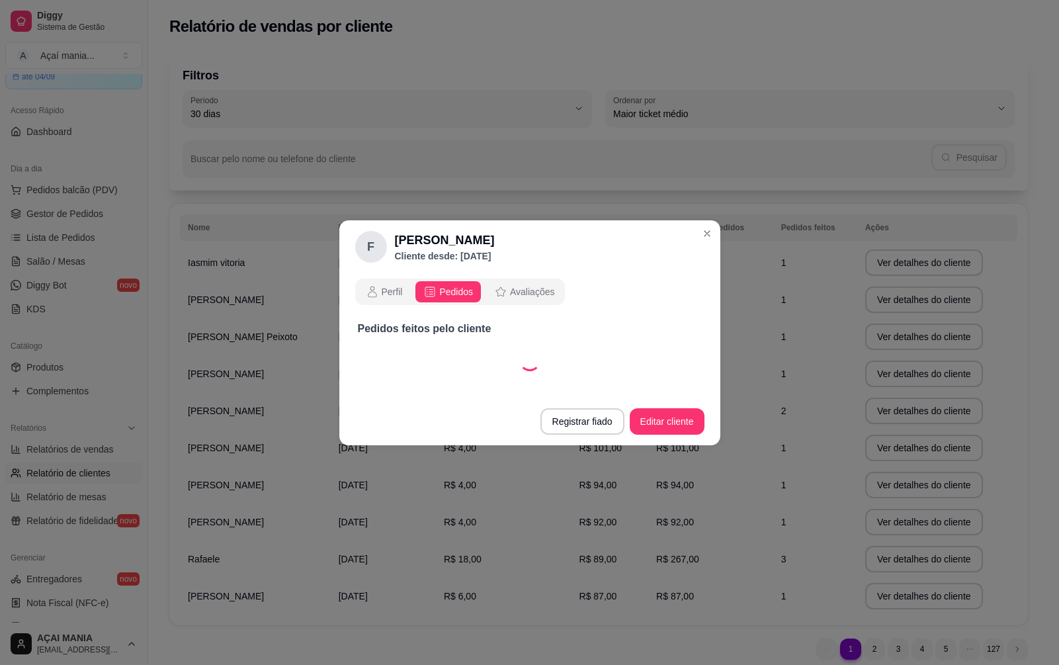
select select "30"
select select "ALL"
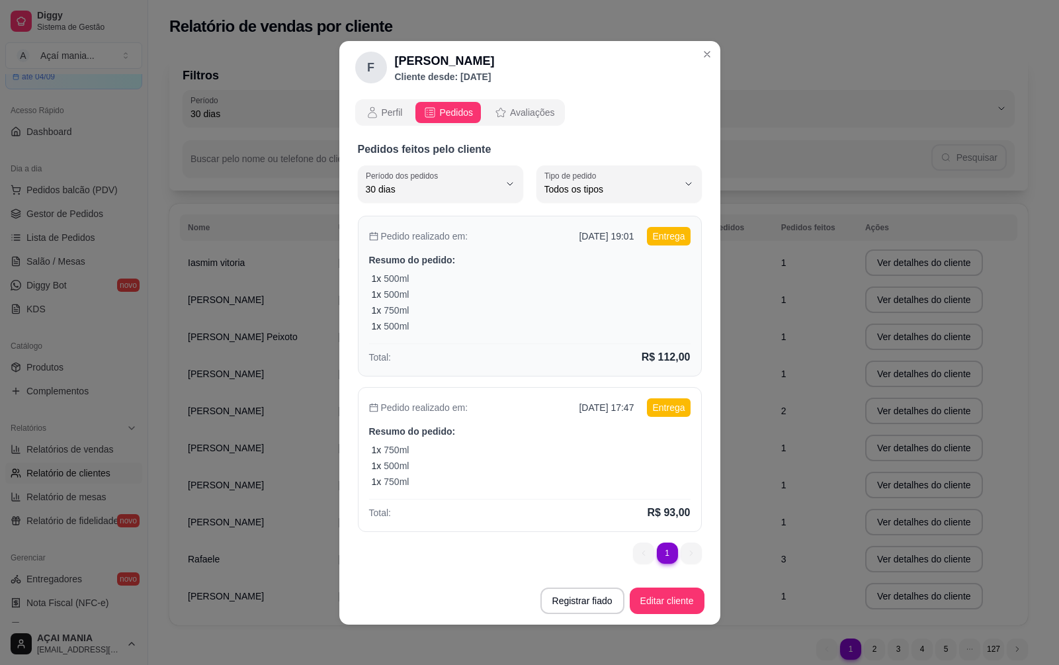
click at [504, 319] on div "1 x 500ml" at bounding box center [531, 325] width 319 height 13
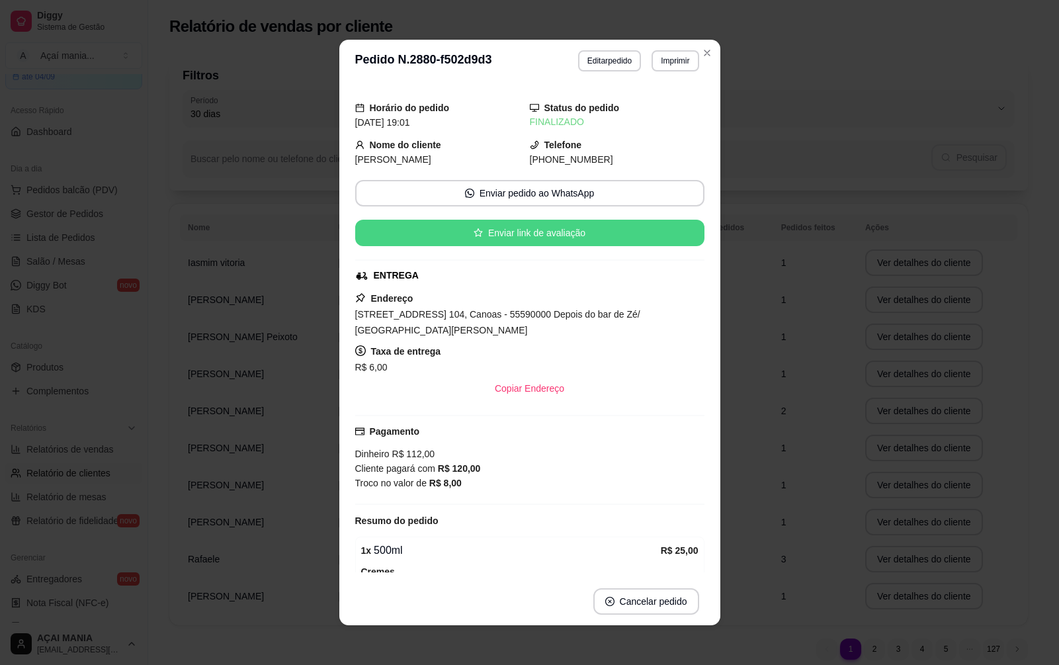
click at [579, 239] on button "Enviar link de avaliação" at bounding box center [529, 233] width 349 height 26
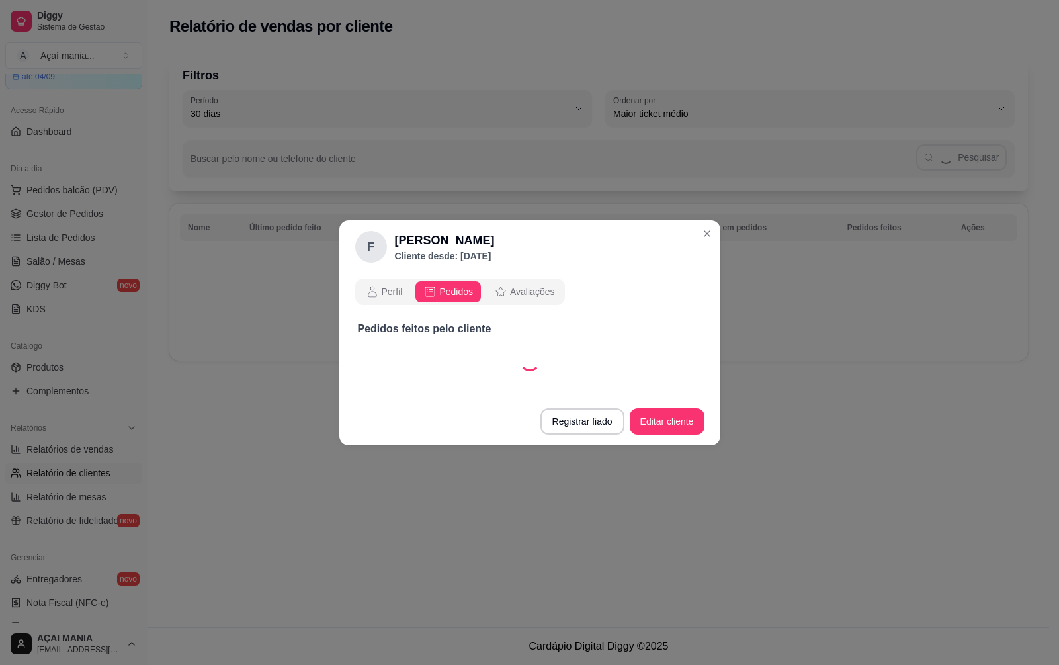
select select "30"
select select "ALL"
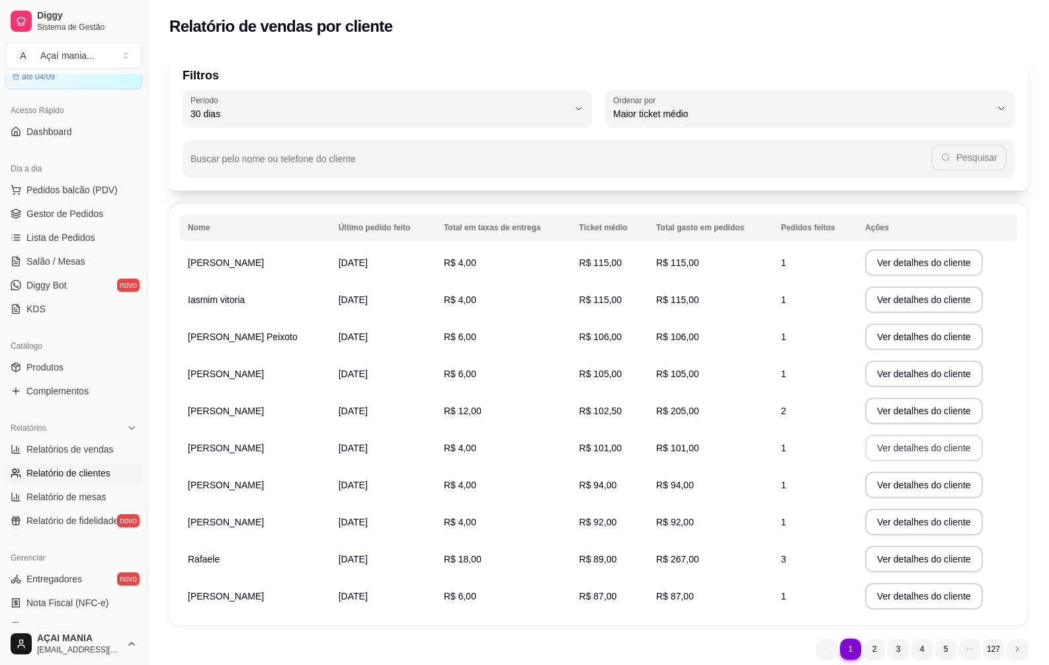
click at [911, 444] on button "Ver detalhes do cliente" at bounding box center [924, 448] width 118 height 26
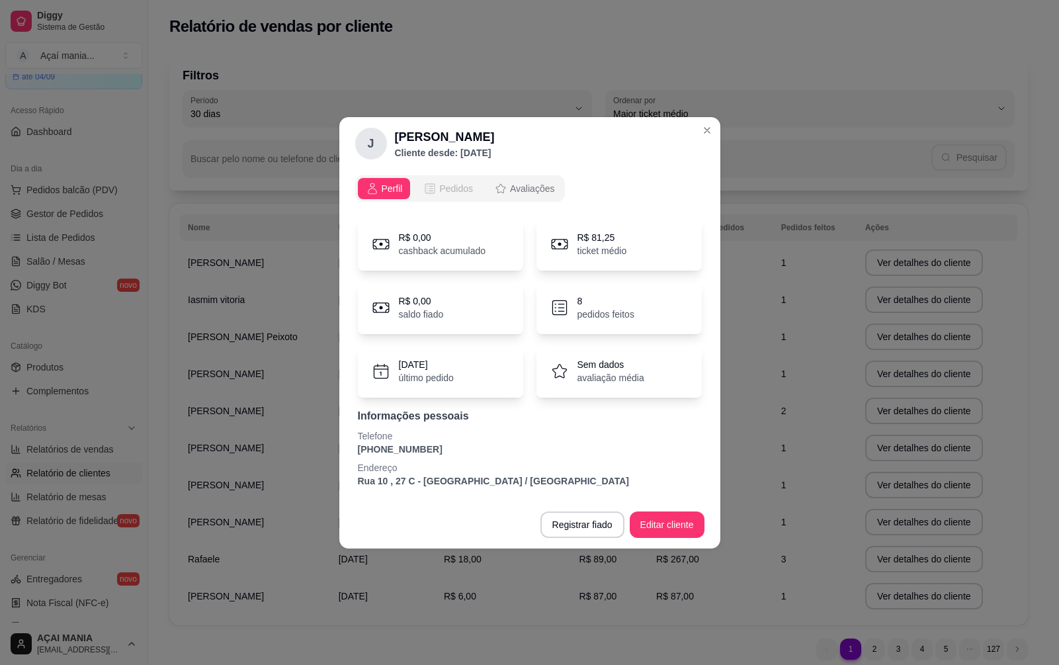
click at [462, 186] on span "Pedidos" at bounding box center [456, 188] width 34 height 13
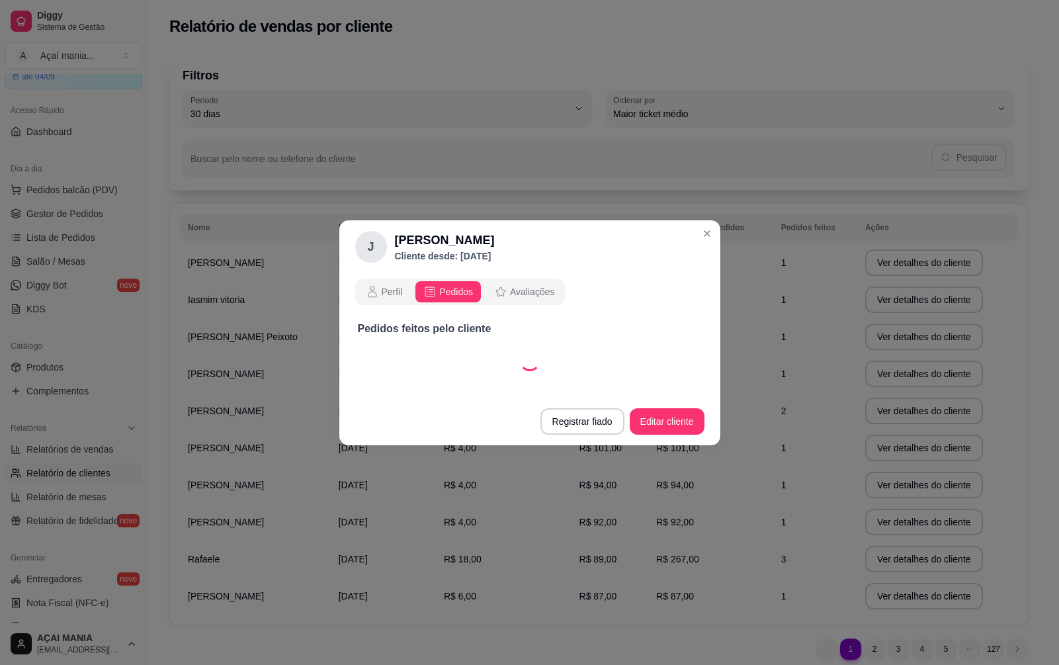
select select "30"
select select "ALL"
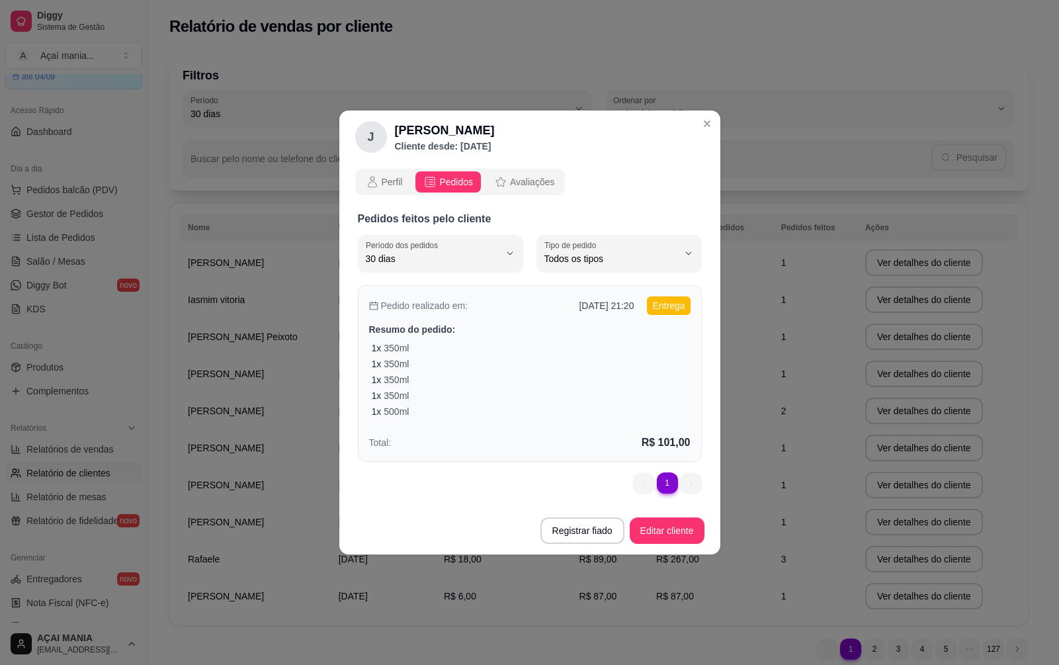
click at [493, 376] on div "1 x 350ml" at bounding box center [531, 379] width 319 height 13
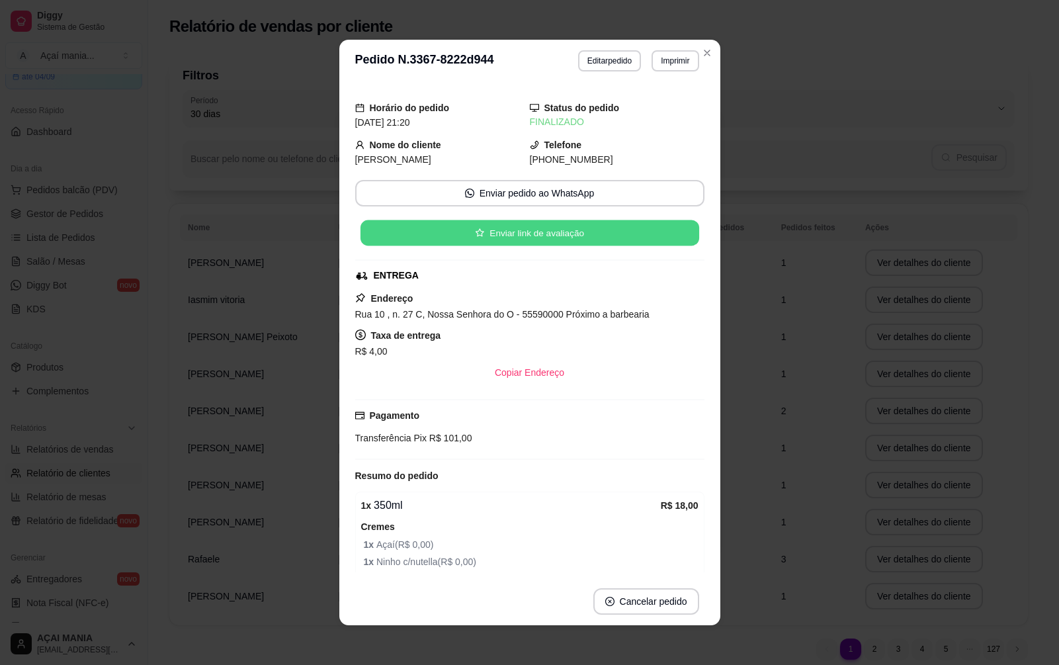
click at [538, 236] on button "Enviar link de avaliação" at bounding box center [529, 233] width 339 height 26
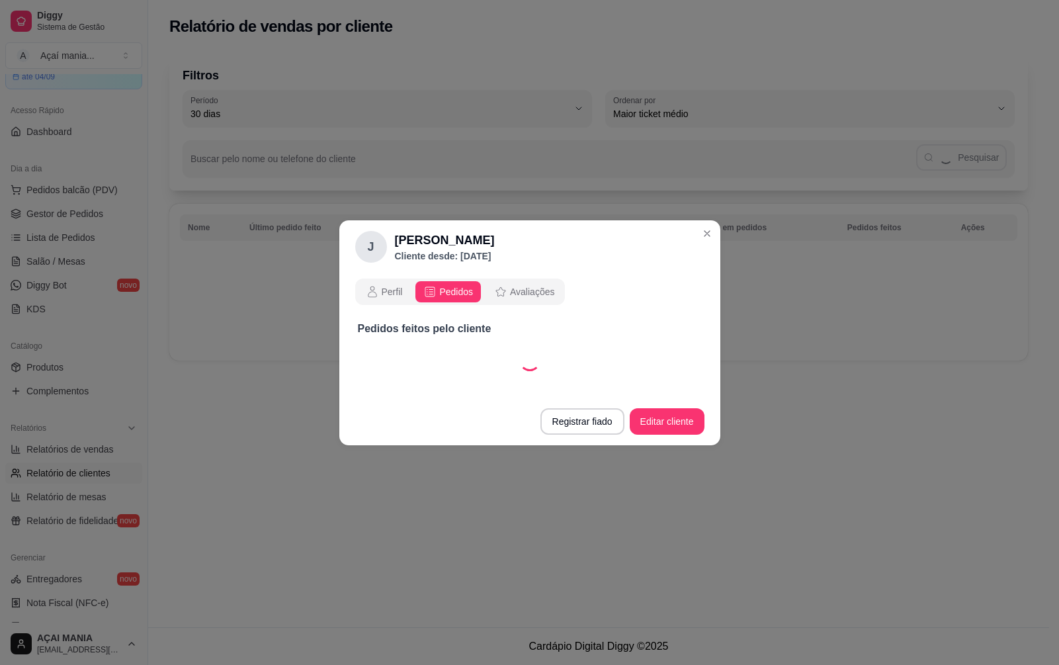
select select "30"
select select "ALL"
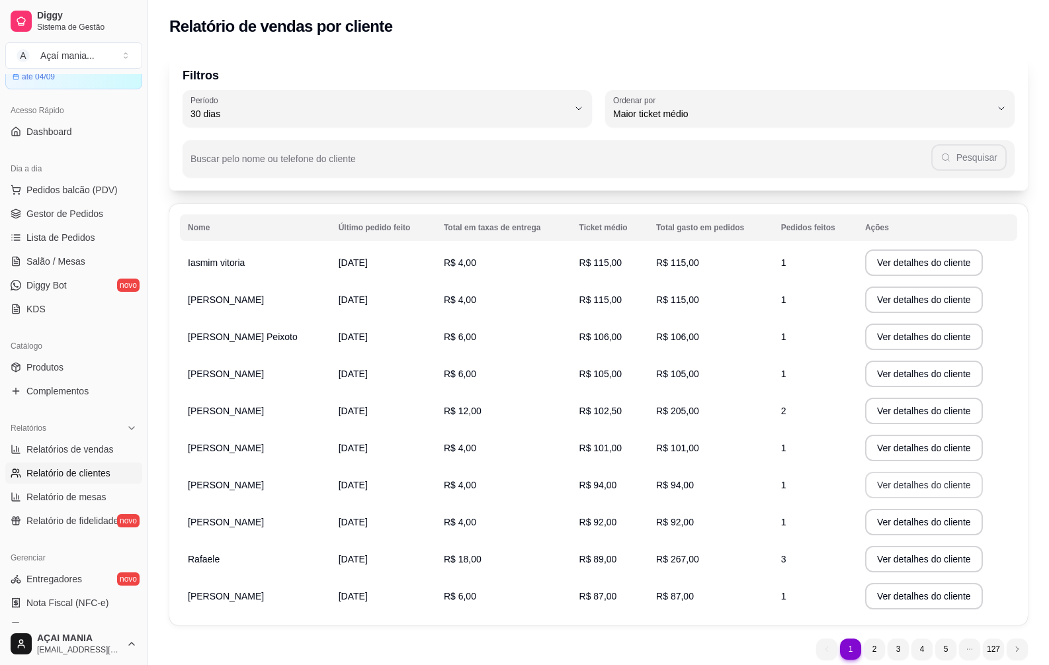
click at [921, 481] on button "Ver detalhes do cliente" at bounding box center [924, 485] width 118 height 26
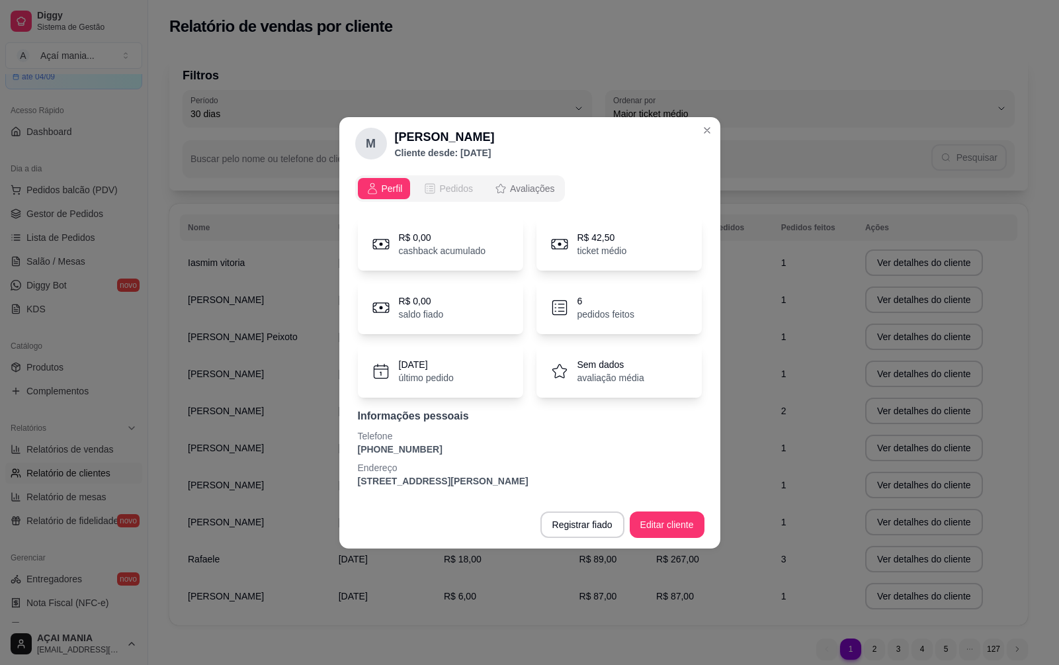
click at [455, 185] on span "Pedidos" at bounding box center [456, 188] width 34 height 13
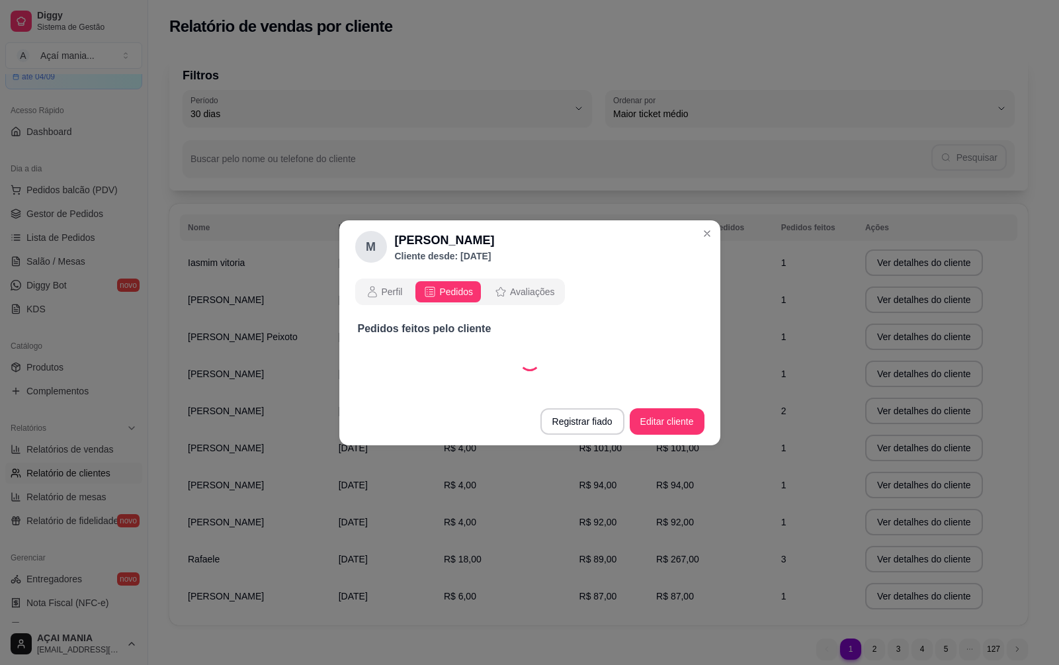
select select "30"
select select "ALL"
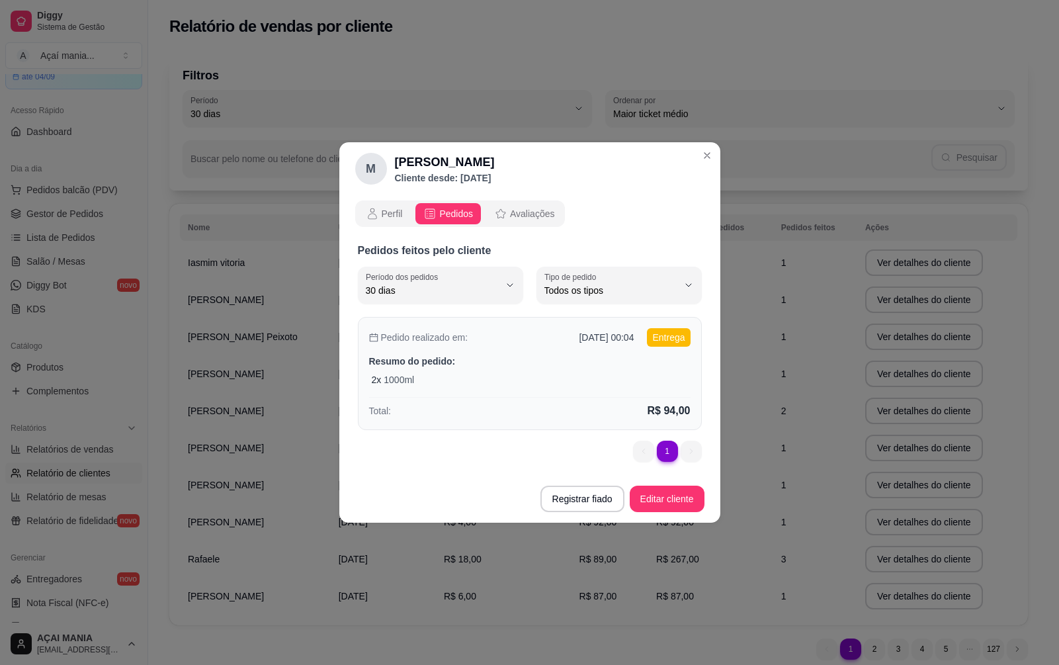
click at [531, 380] on div "2 x 1000ml" at bounding box center [531, 379] width 319 height 13
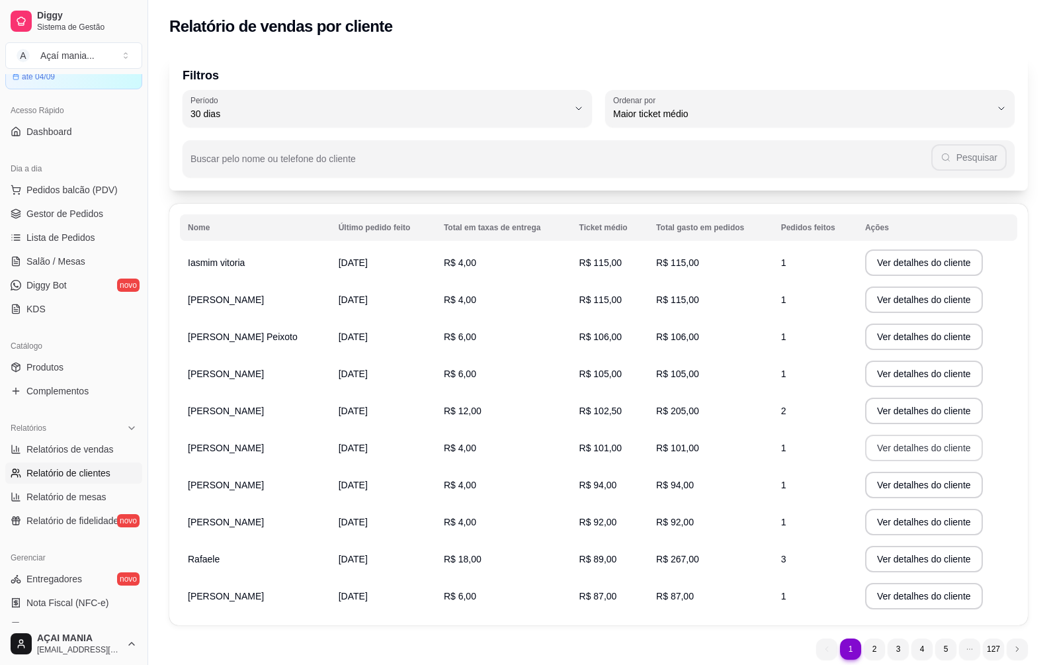
click at [891, 444] on button "Ver detalhes do cliente" at bounding box center [924, 448] width 118 height 26
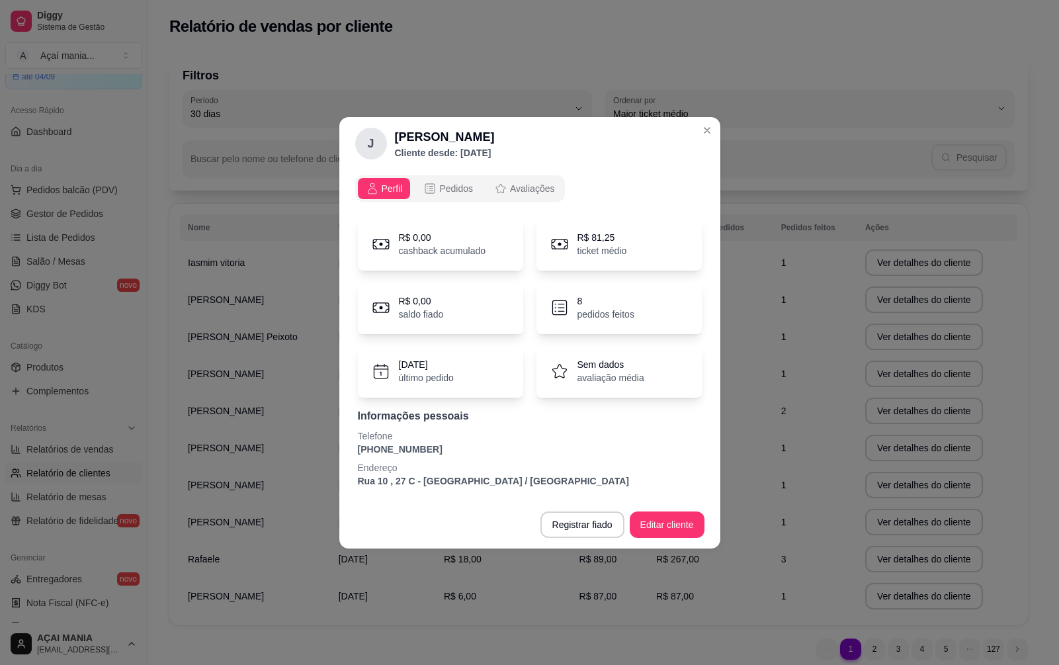
click at [446, 195] on button "Pedidos" at bounding box center [447, 188] width 65 height 21
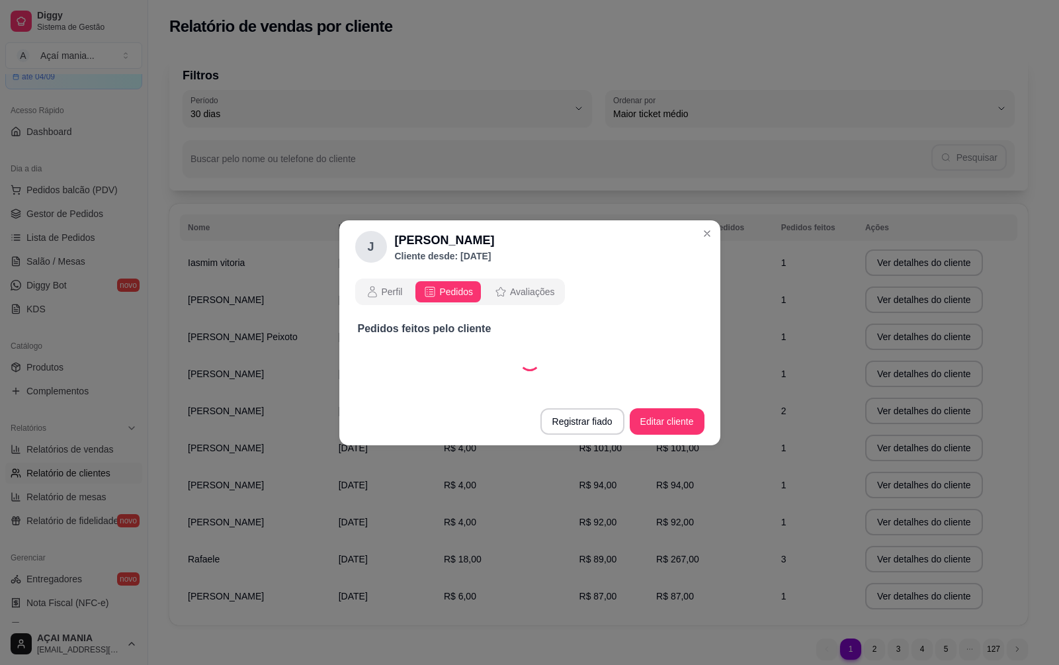
select select "30"
select select "ALL"
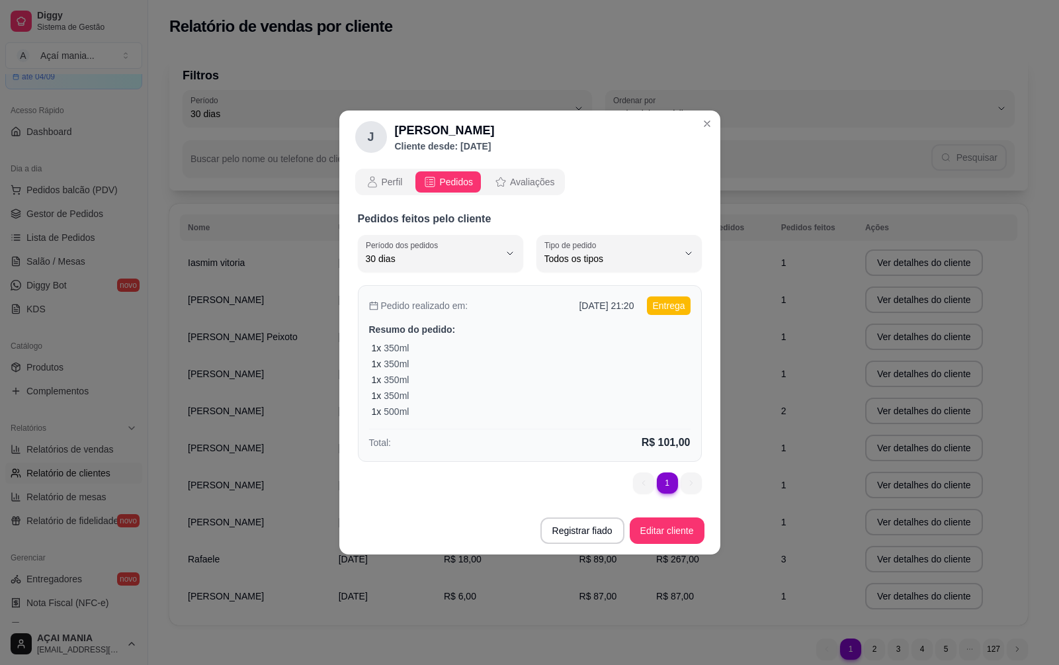
click at [479, 368] on div "1 x 350ml" at bounding box center [531, 363] width 319 height 13
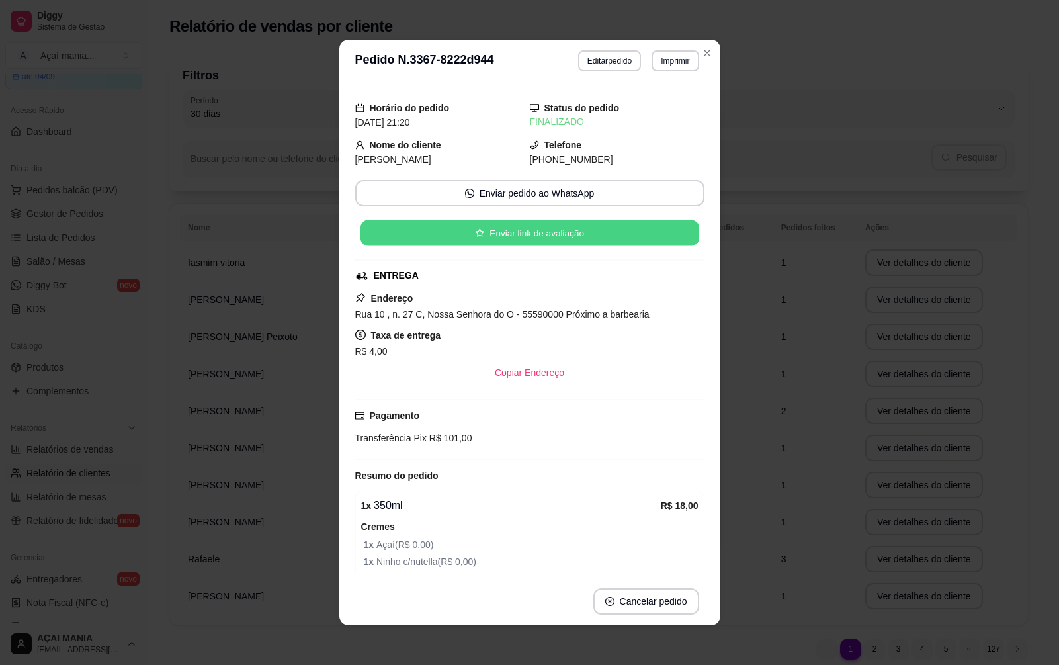
click at [609, 237] on button "Enviar link de avaliação" at bounding box center [529, 233] width 339 height 26
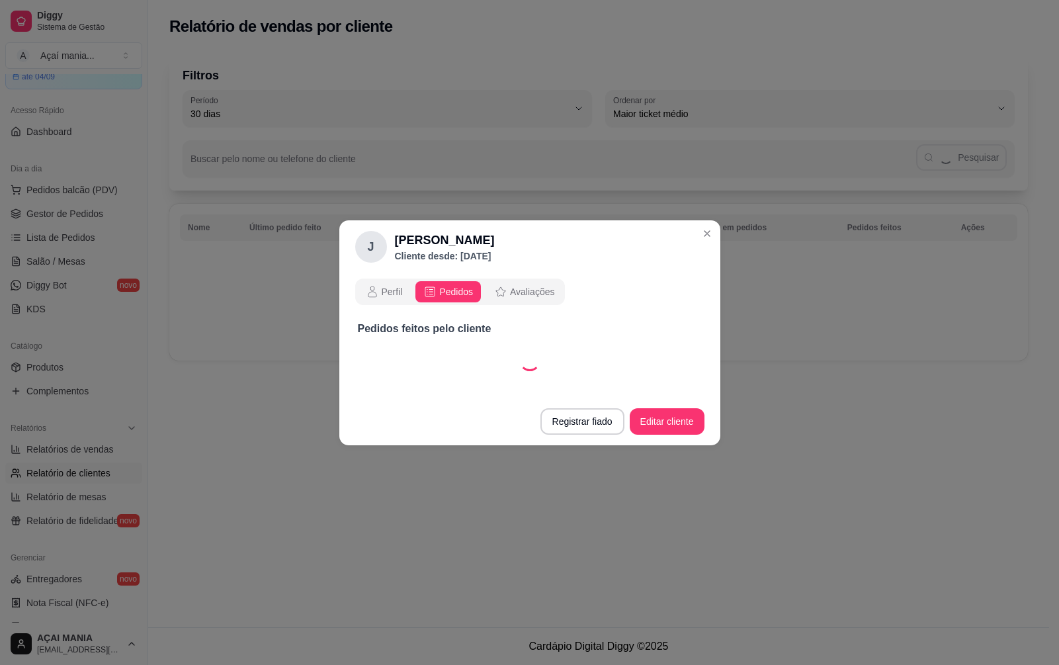
select select "30"
select select "ALL"
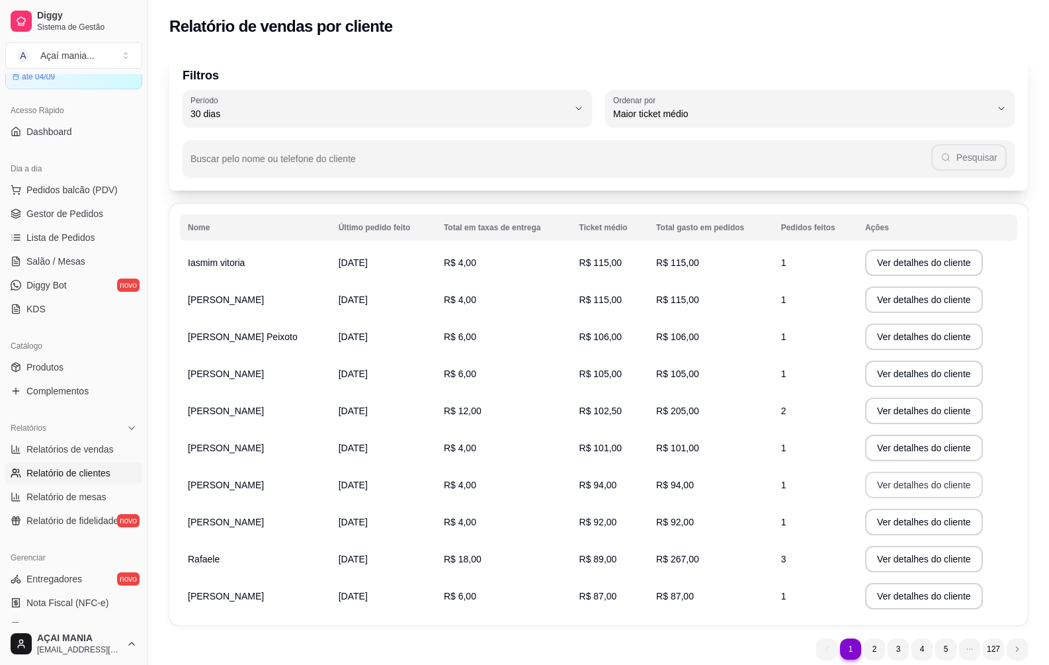
click at [906, 480] on button "Ver detalhes do cliente" at bounding box center [924, 485] width 118 height 26
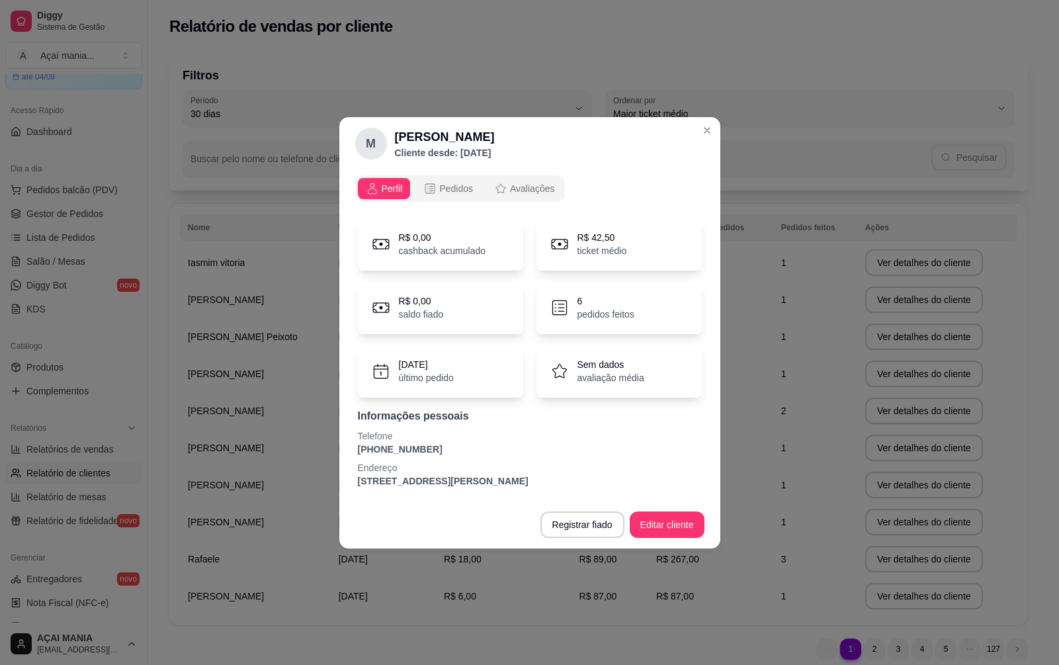
click at [474, 197] on button "Pedidos" at bounding box center [447, 188] width 65 height 21
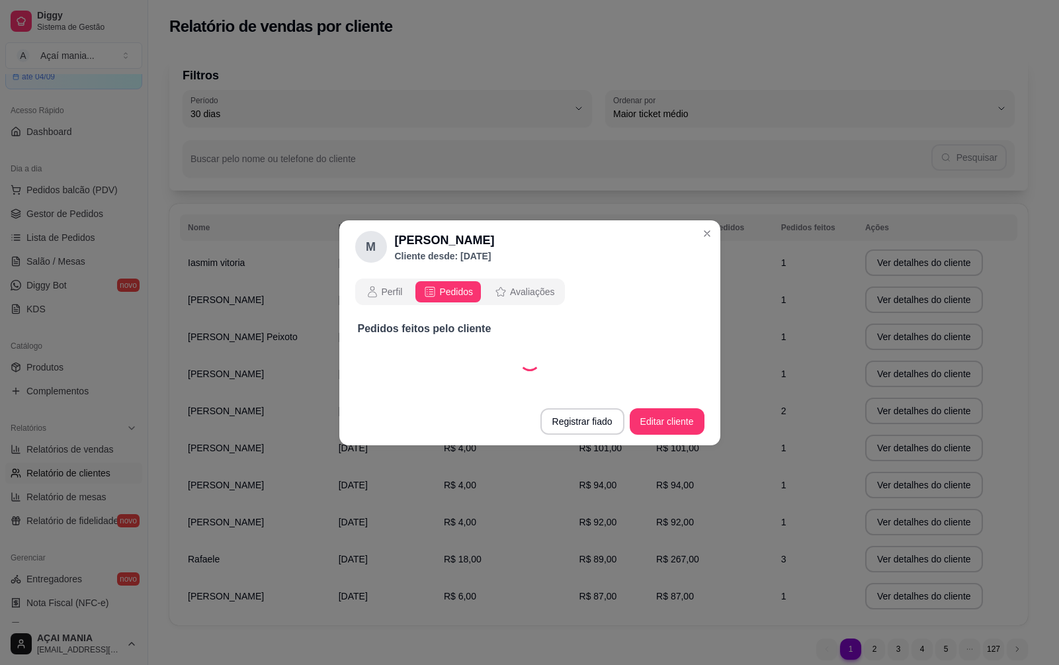
select select "30"
select select "ALL"
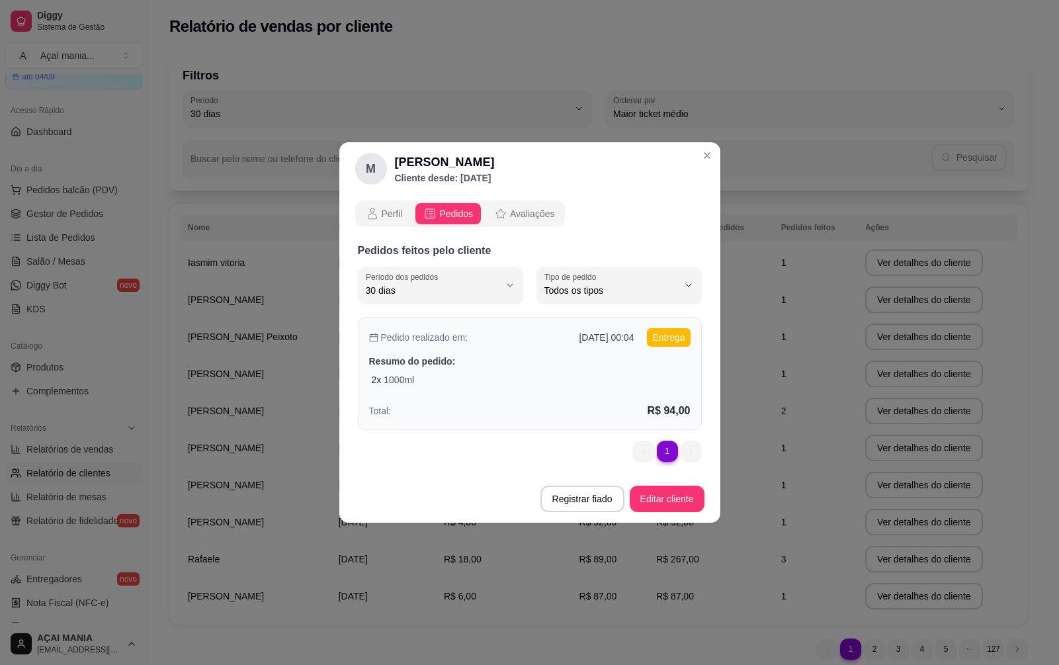
click at [499, 377] on div "2 x 1000ml" at bounding box center [531, 379] width 319 height 13
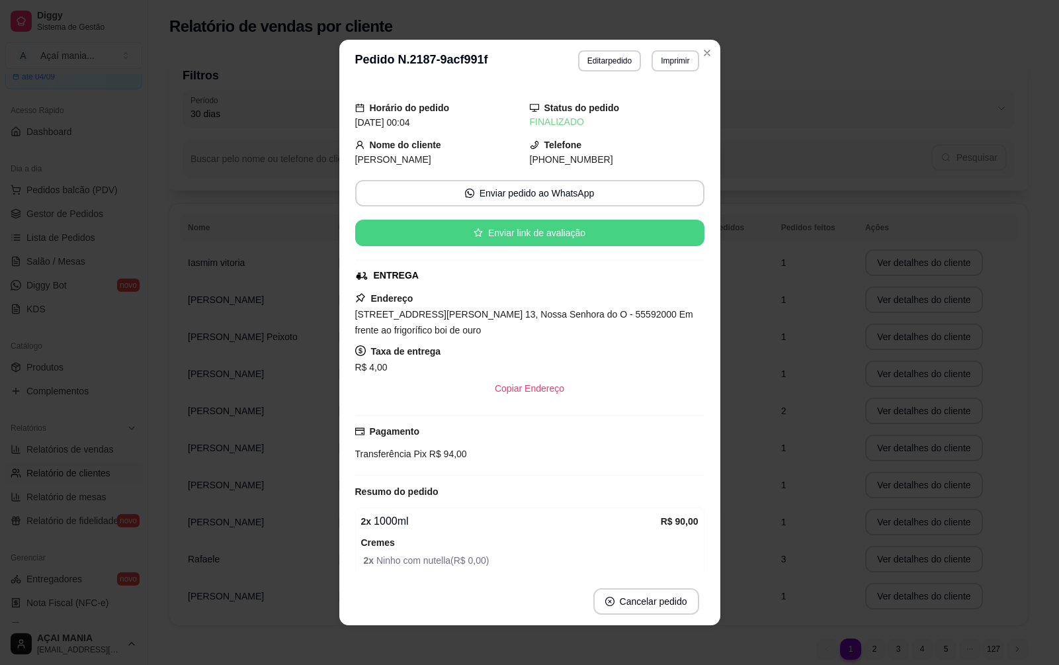
click at [555, 228] on button "Enviar link de avaliação" at bounding box center [529, 233] width 349 height 26
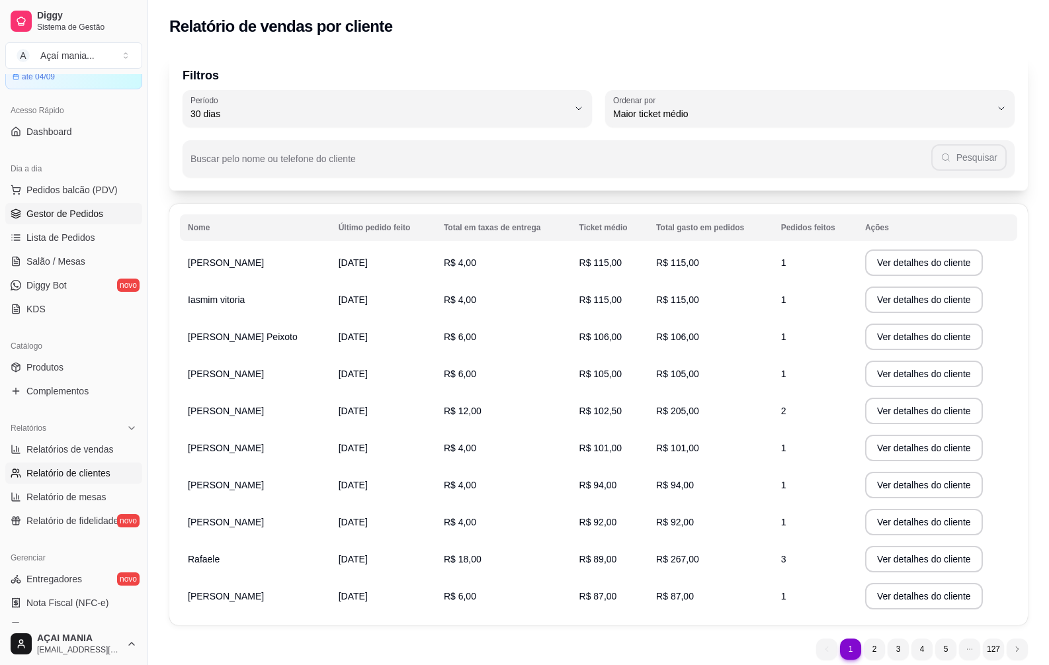
click at [48, 218] on span "Gestor de Pedidos" at bounding box center [64, 213] width 77 height 13
